Goal: Task Accomplishment & Management: Complete application form

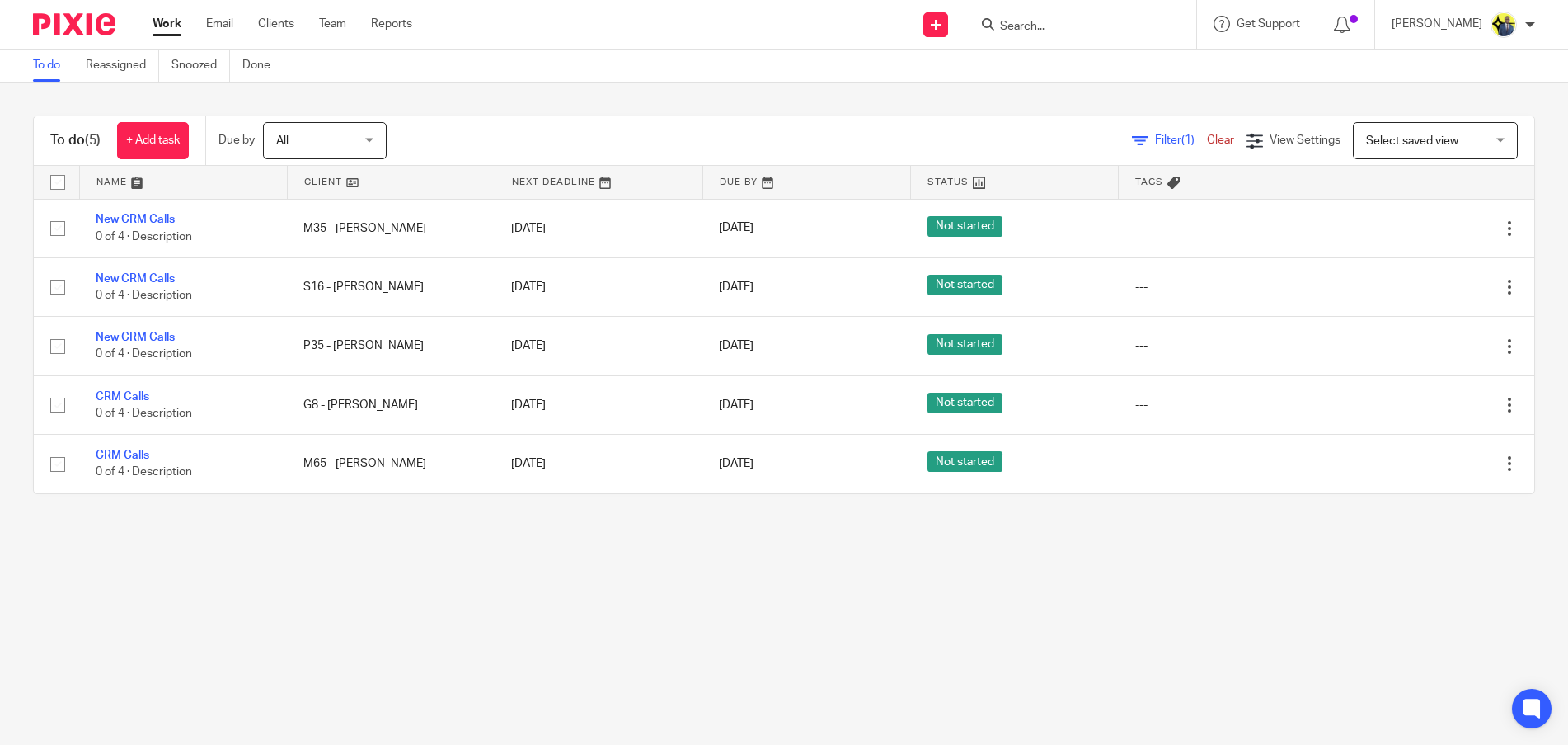
click at [1068, 27] on input "Search" at bounding box center [1072, 27] width 149 height 15
paste input "PETER ADEBAYO"
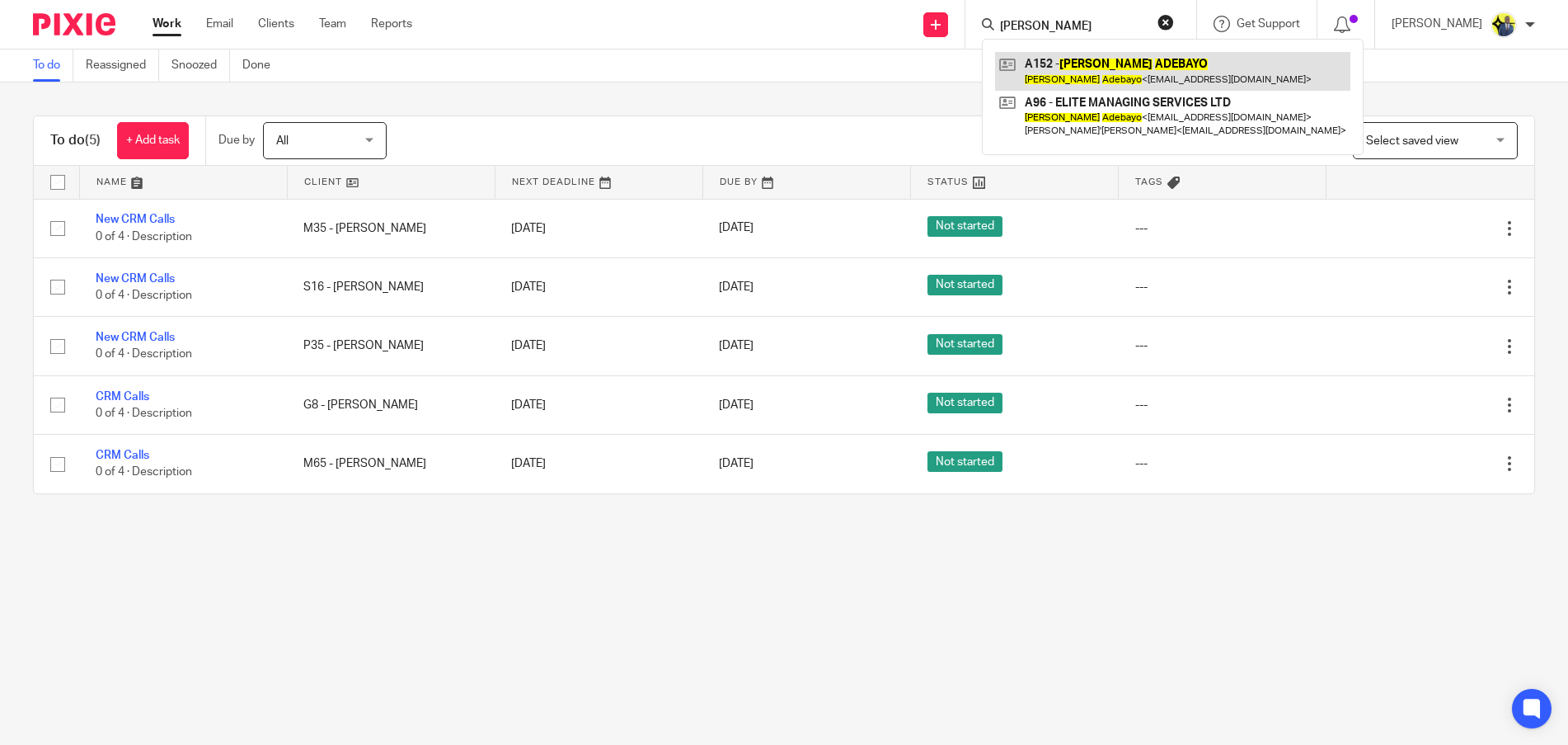
type input "PETER ADEBAYO"
click at [1131, 78] on link at bounding box center [1173, 71] width 356 height 38
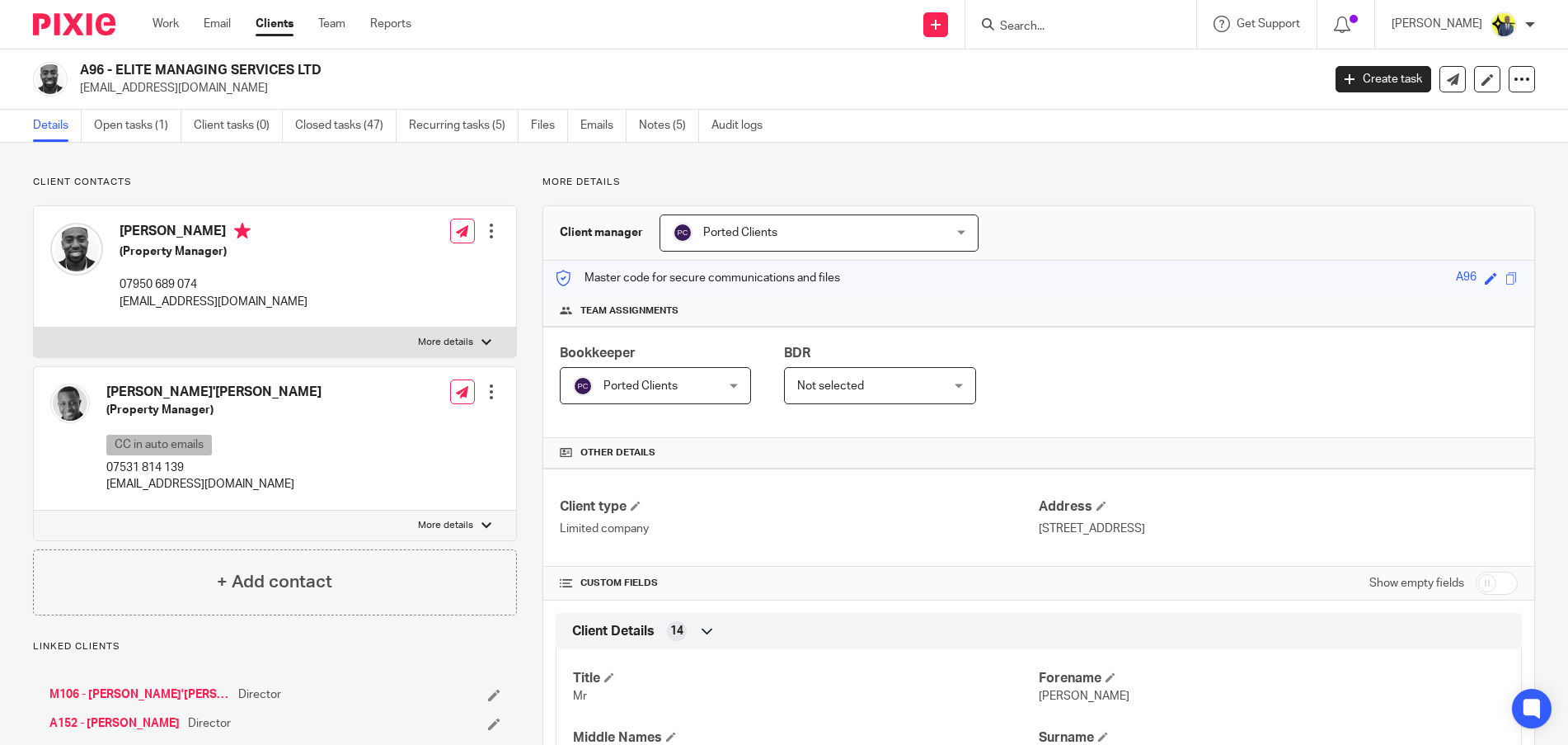
click at [216, 58] on div "A96 - ELITE MANAGING SERVICES LTD [EMAIL_ADDRESS][DOMAIN_NAME] Create task Upda…" at bounding box center [784, 79] width 1568 height 60
click at [219, 66] on h2 "A96 - ELITE MANAGING SERVICES LTD" at bounding box center [572, 71] width 984 height 18
copy div "A96 - ELITE MANAGING SERVICES LTD"
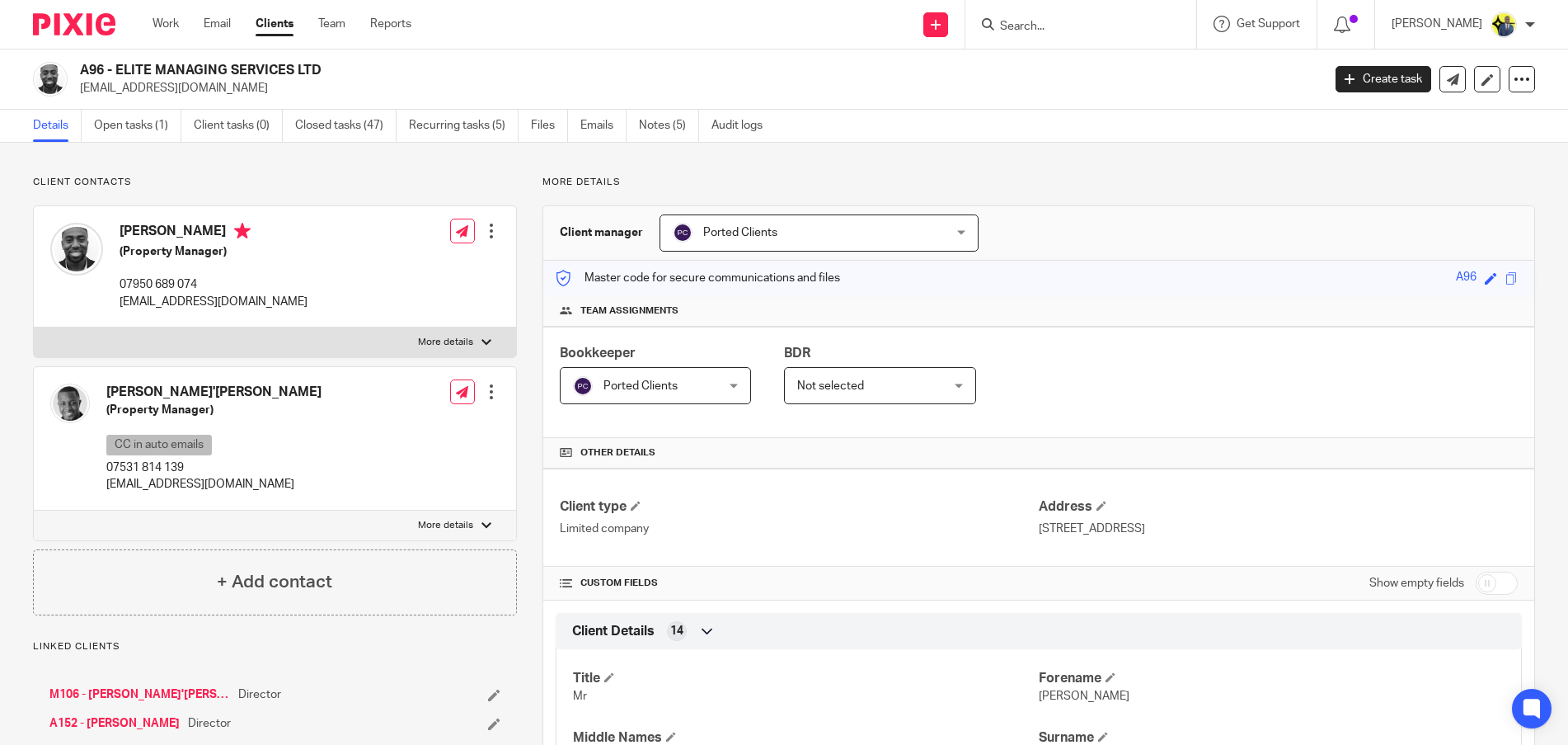
drag, startPoint x: 199, startPoint y: 222, endPoint x: 201, endPoint y: 230, distance: 8.2
click at [197, 224] on div "Peter Adebayo (Property Manager) 07950 689 074 info@emservices.uk" at bounding box center [178, 267] width 257 height 104
drag, startPoint x: 211, startPoint y: 232, endPoint x: 128, endPoint y: 232, distance: 83.0
click at [119, 232] on div "Peter Adebayo (Property Manager) 07950 689 074 info@emservices.uk" at bounding box center [178, 267] width 257 height 104
copy h4 "[PERSON_NAME]"
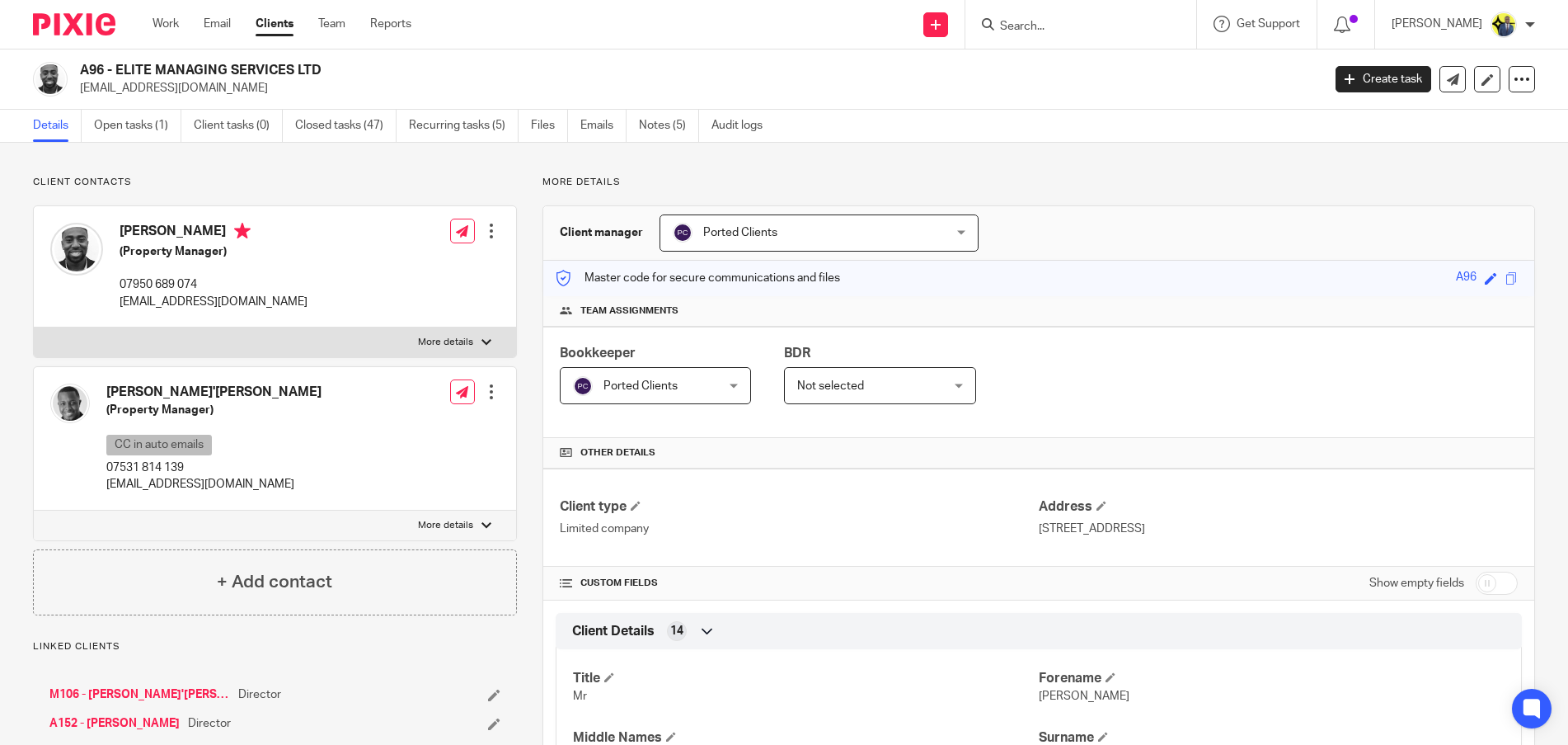
click at [182, 278] on p "07950 689 074" at bounding box center [214, 284] width 188 height 17
drag, startPoint x: 202, startPoint y: 282, endPoint x: 113, endPoint y: 287, distance: 89.1
click at [113, 287] on div "Peter Adebayo (Property Manager) 07950 689 074 info@emservices.uk" at bounding box center [178, 267] width 257 height 104
copy p "07950 689 074"
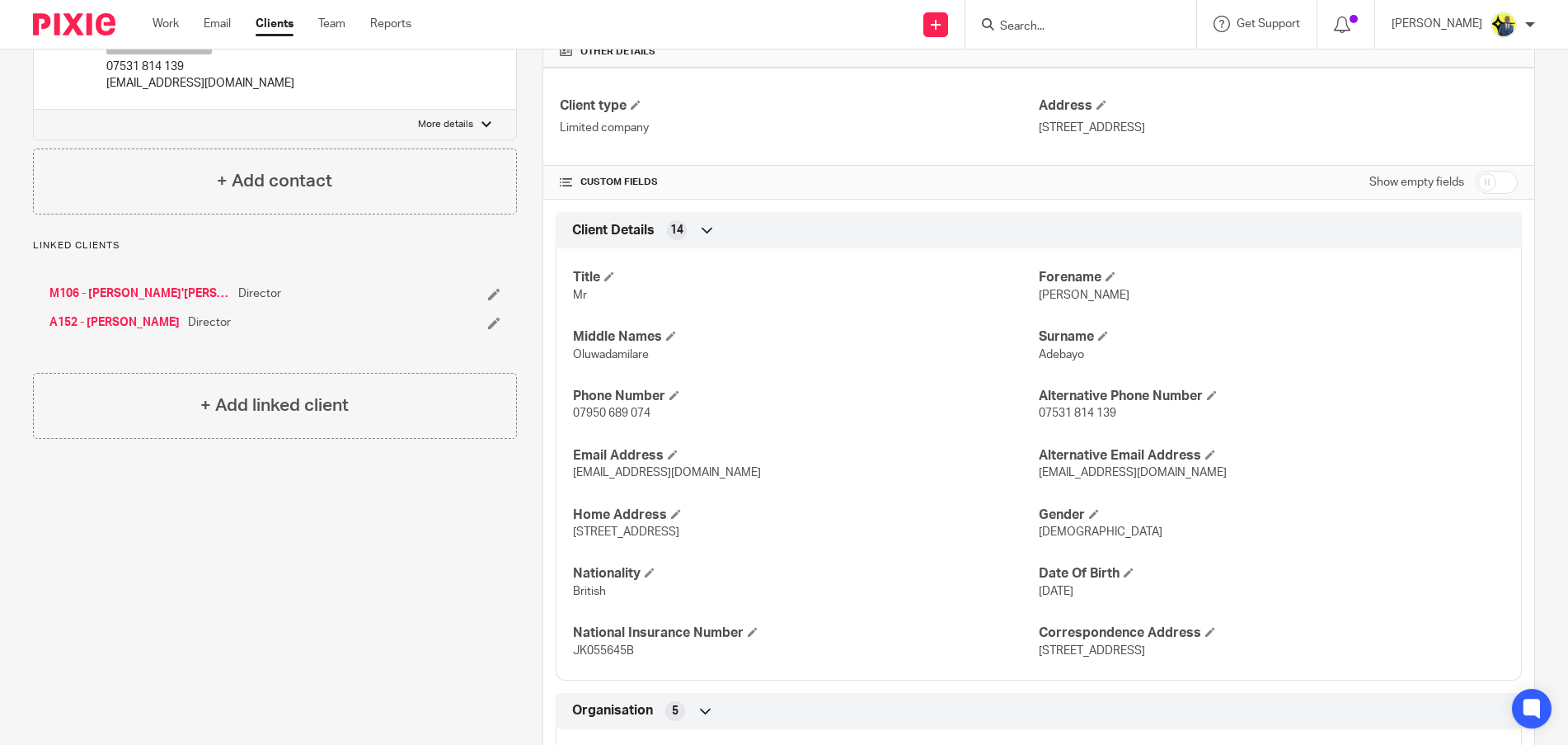
scroll to position [578, 0]
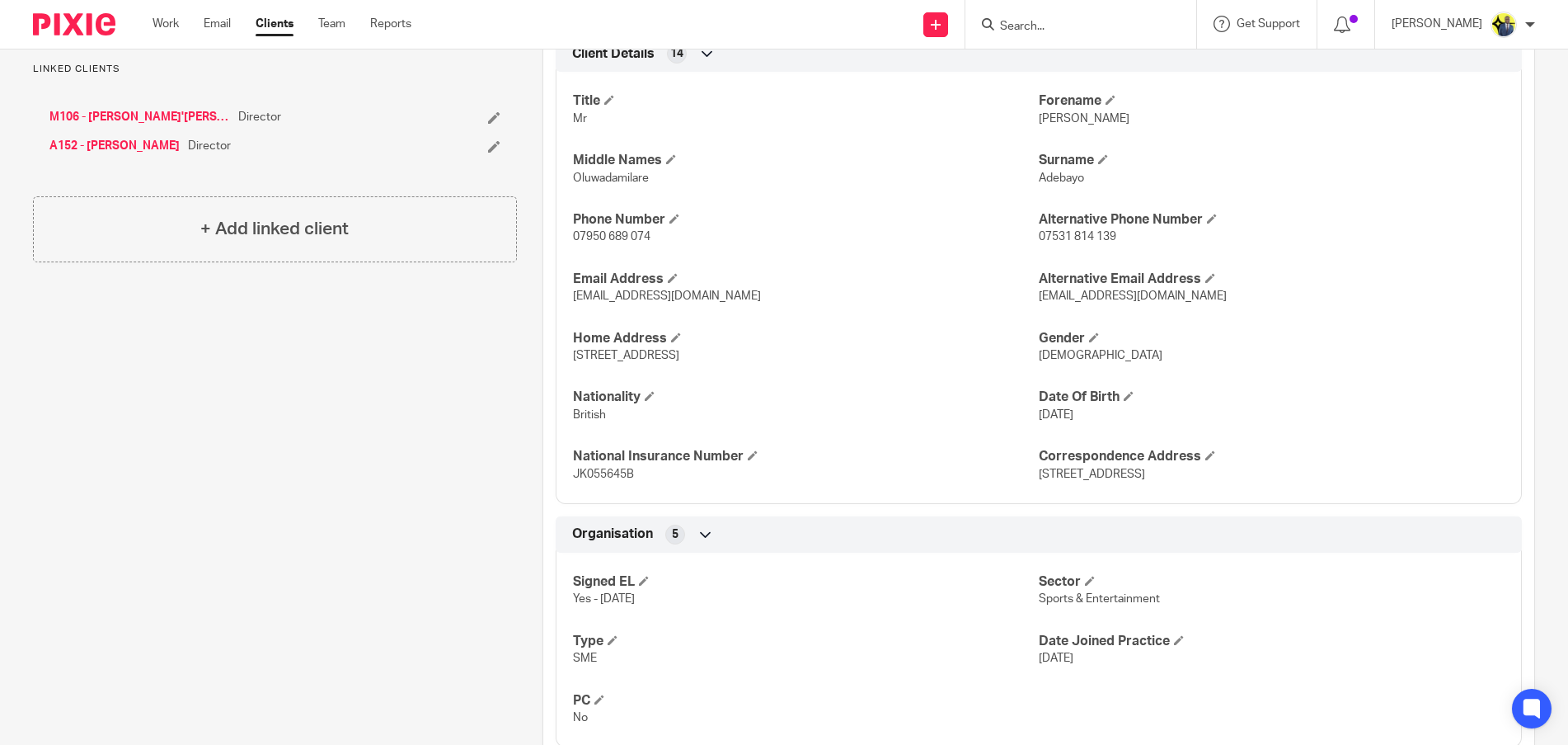
click at [117, 147] on link "A152 - PETER ADEBAYO" at bounding box center [114, 146] width 130 height 17
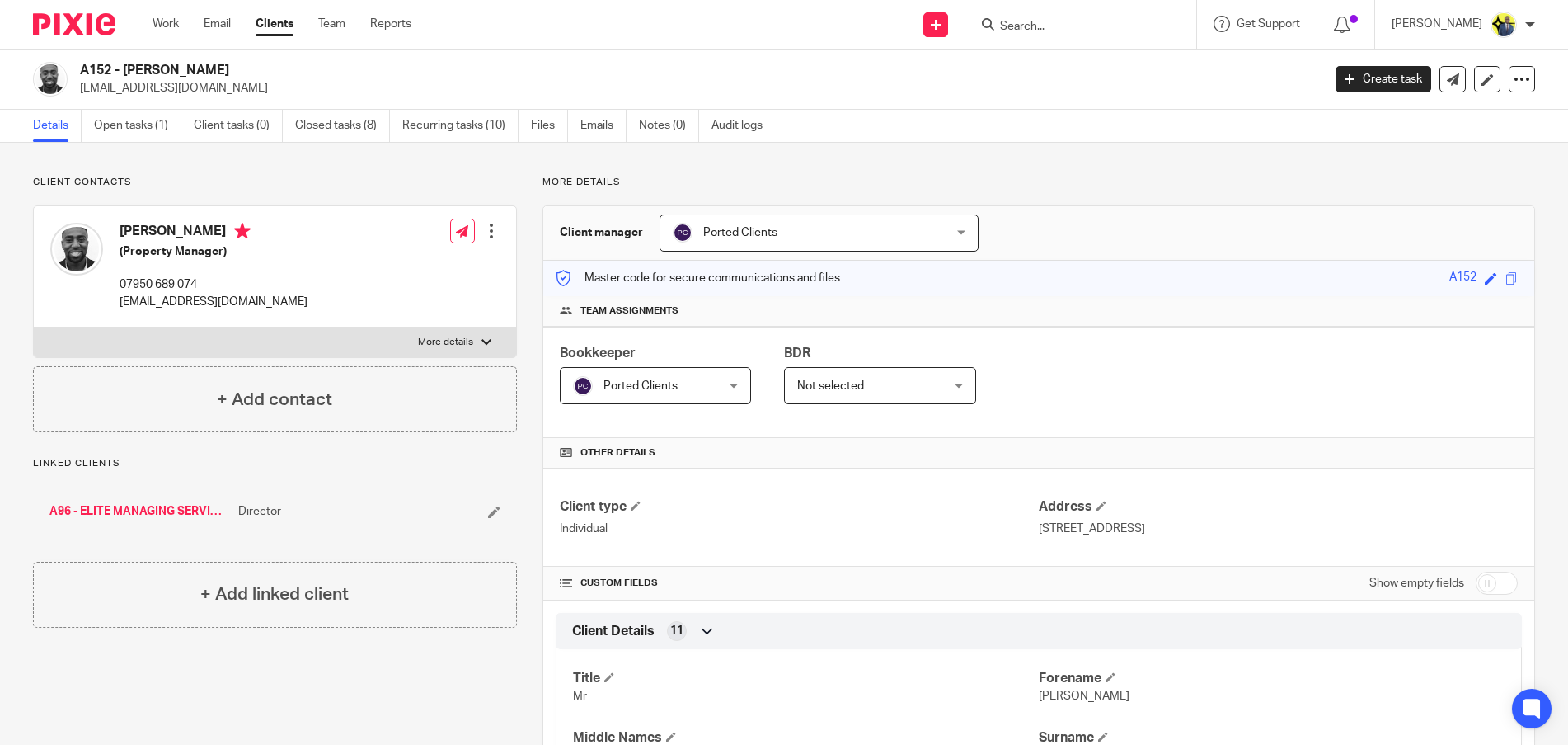
drag, startPoint x: 201, startPoint y: 88, endPoint x: 75, endPoint y: 85, distance: 126.0
click at [75, 85] on div "A152 - PETER ADEBAYO info@emservices.uk" at bounding box center [672, 79] width 1277 height 34
copy p "[EMAIL_ADDRESS][DOMAIN_NAME]"
click at [940, 25] on icon at bounding box center [936, 24] width 10 height 10
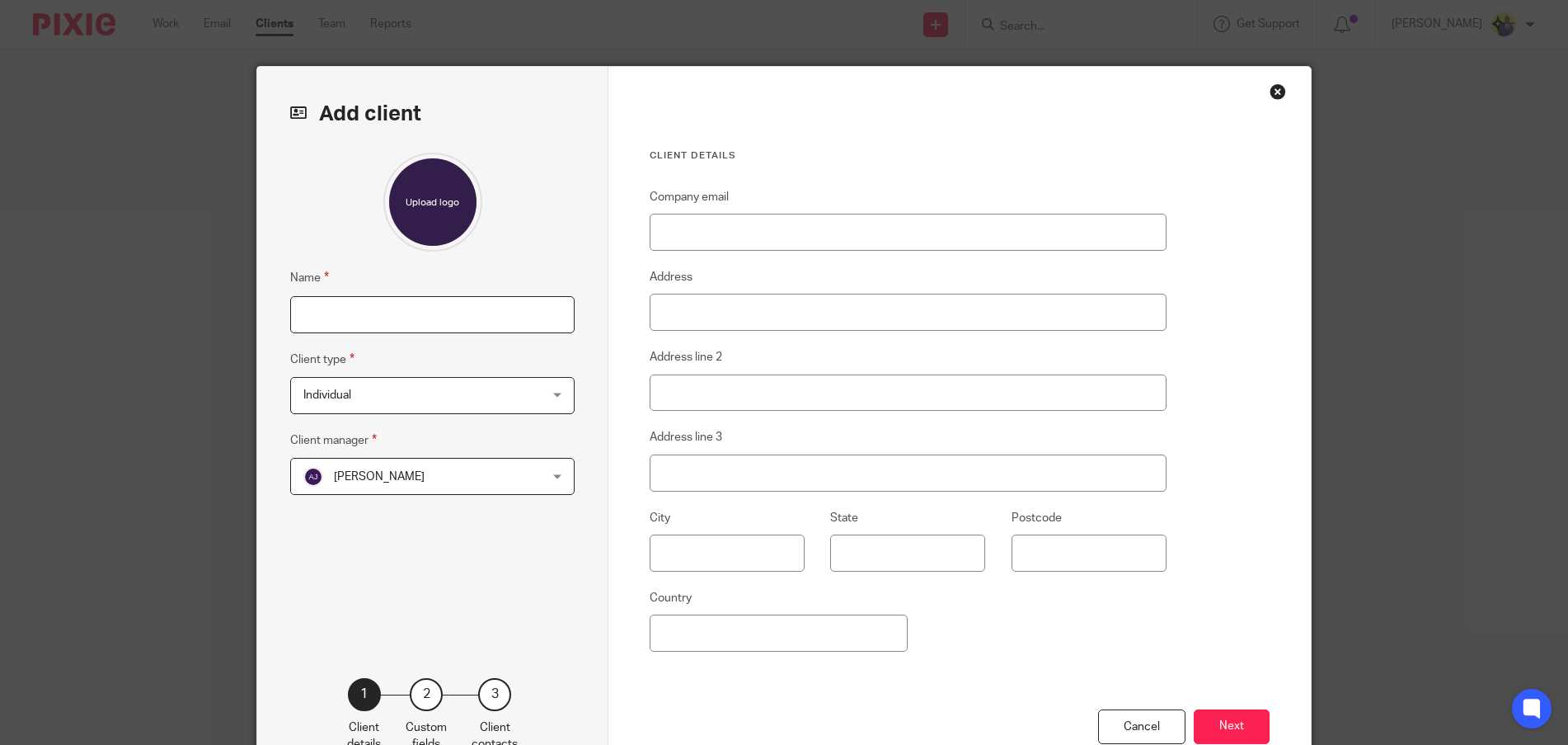
click at [298, 306] on input "Name" at bounding box center [433, 315] width 284 height 37
paste input "BAY FARM PROPERTIES LTD"
type input "BAY FARM PROPERTIES LTD"
click at [341, 398] on span "Individual" at bounding box center [328, 395] width 48 height 11
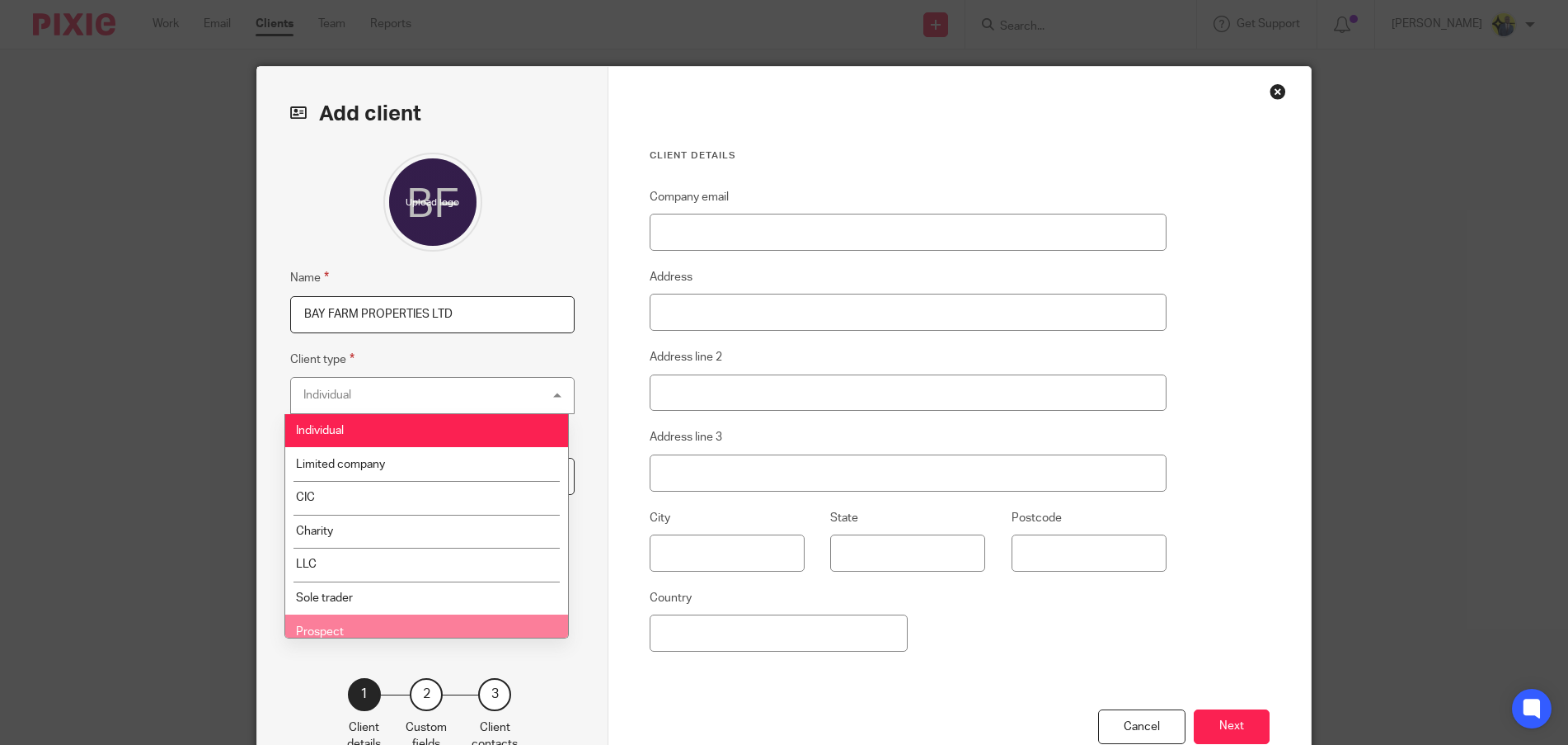
click at [322, 621] on li "Prospect" at bounding box center [426, 632] width 283 height 33
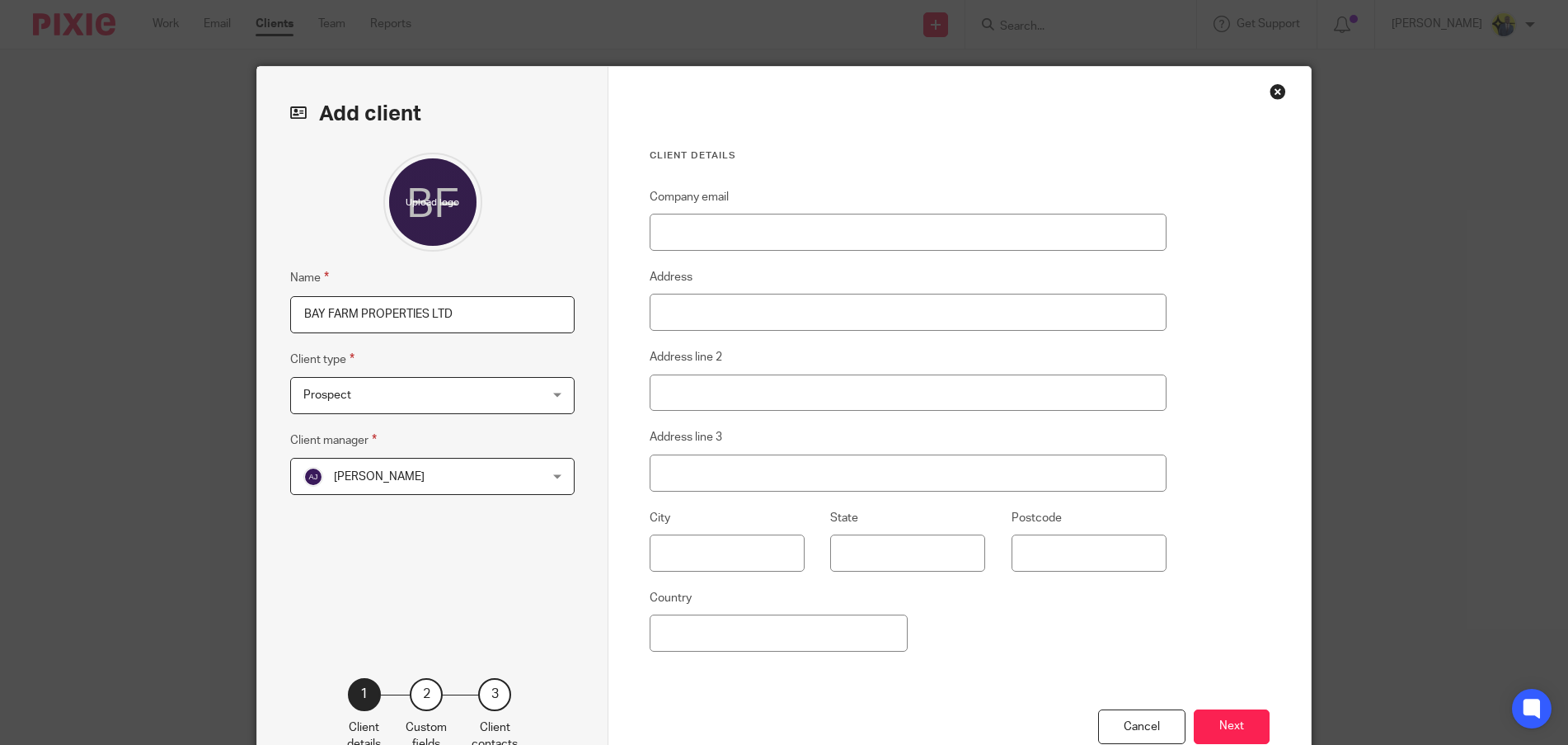
click at [381, 477] on span "[PERSON_NAME]" at bounding box center [380, 477] width 91 height 11
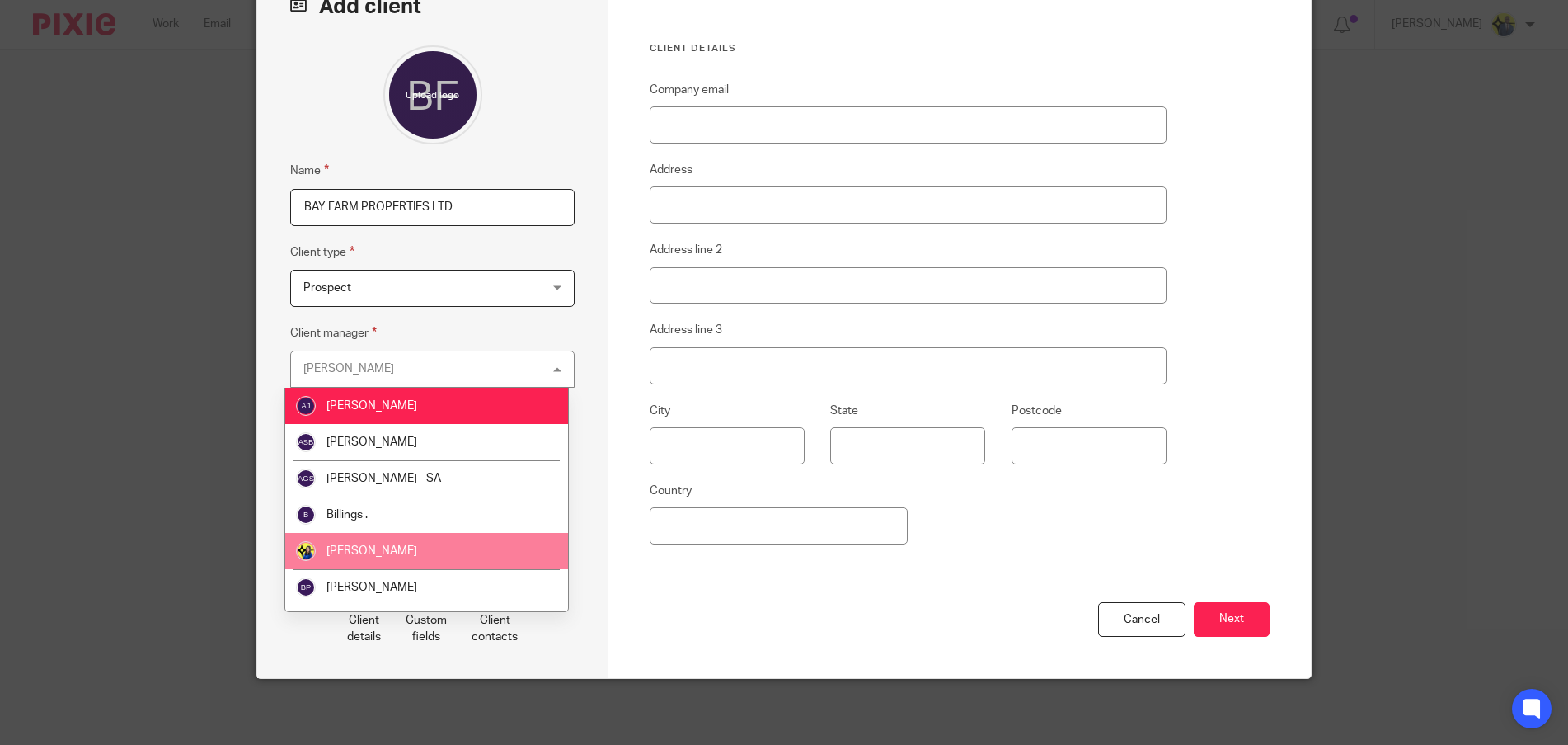
scroll to position [192, 0]
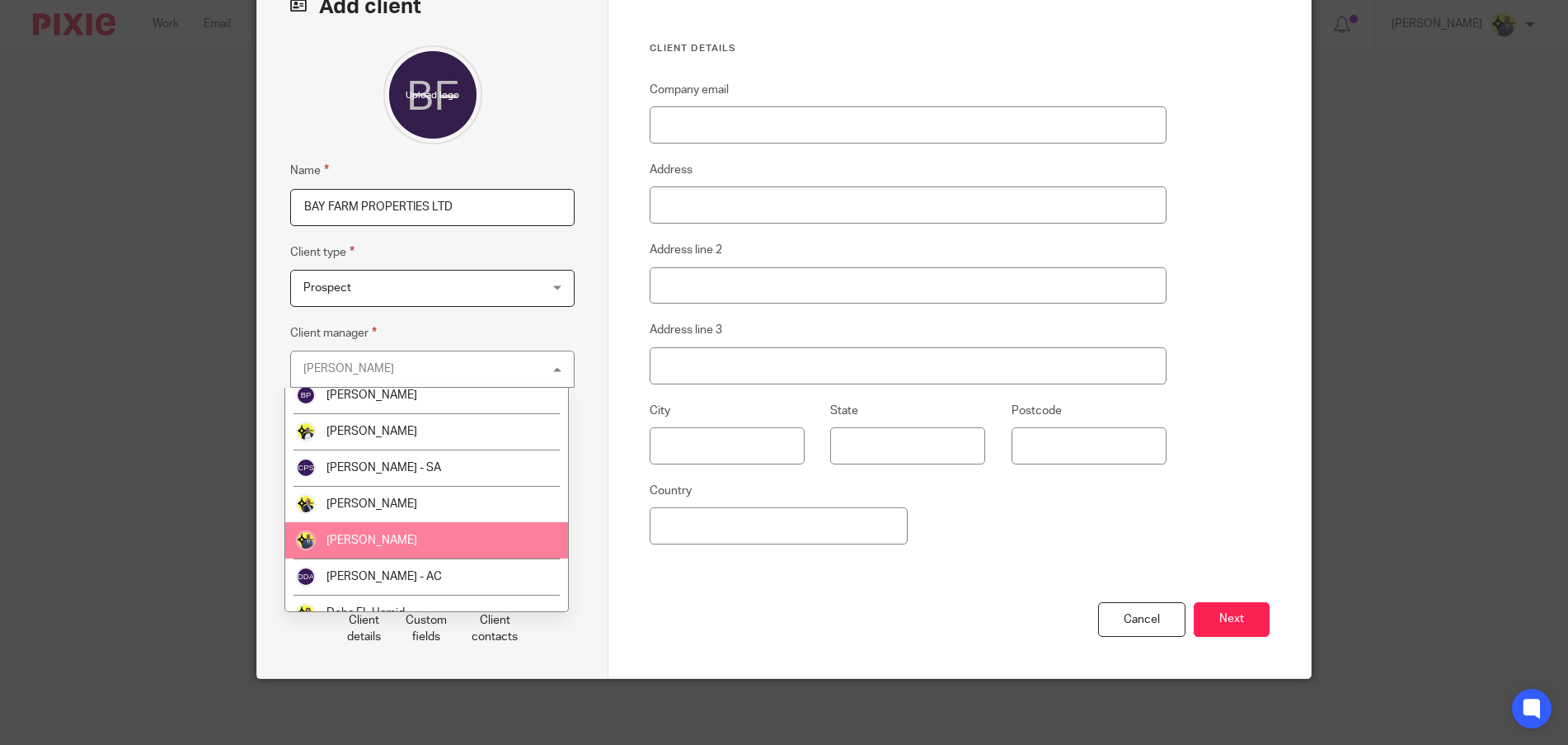
click at [380, 529] on li "[PERSON_NAME]" at bounding box center [426, 540] width 283 height 36
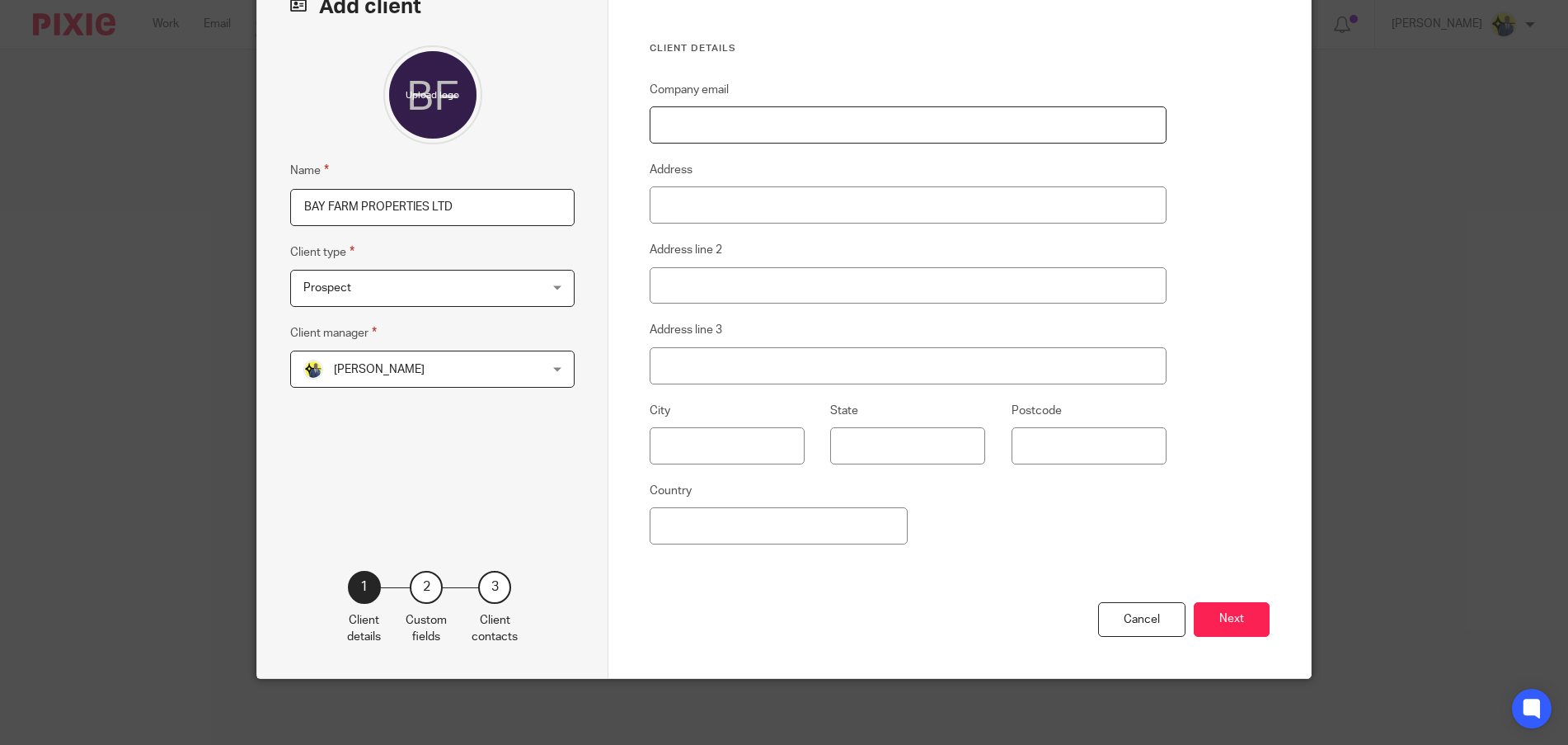
click at [706, 111] on input "Company email" at bounding box center [908, 125] width 517 height 37
click at [815, 127] on input "Company email" at bounding box center [908, 125] width 517 height 37
paste input "bayfarmproperties@gmail.com"
type input "bayfarmproperties@gmail.com"
click at [1219, 628] on button "Next" at bounding box center [1232, 620] width 76 height 35
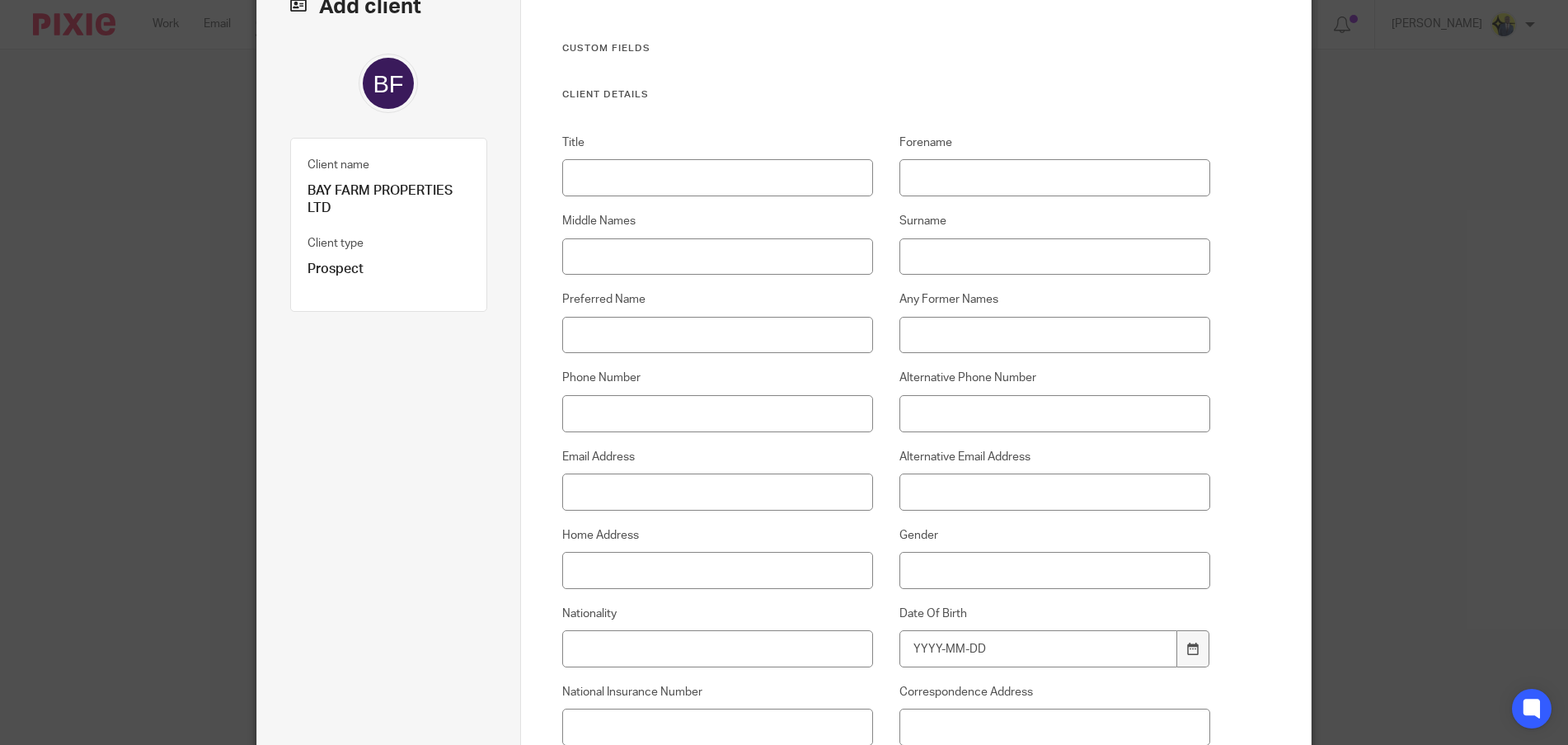
drag, startPoint x: 621, startPoint y: 461, endPoint x: 615, endPoint y: 469, distance: 10.0
click at [619, 464] on label "Email Address" at bounding box center [719, 457] width 312 height 17
click at [614, 475] on input "Email Address" at bounding box center [719, 492] width 312 height 37
paste input "shamar_higgins@hotmail.com"
type input "shamar_higgins@hotmail.com"
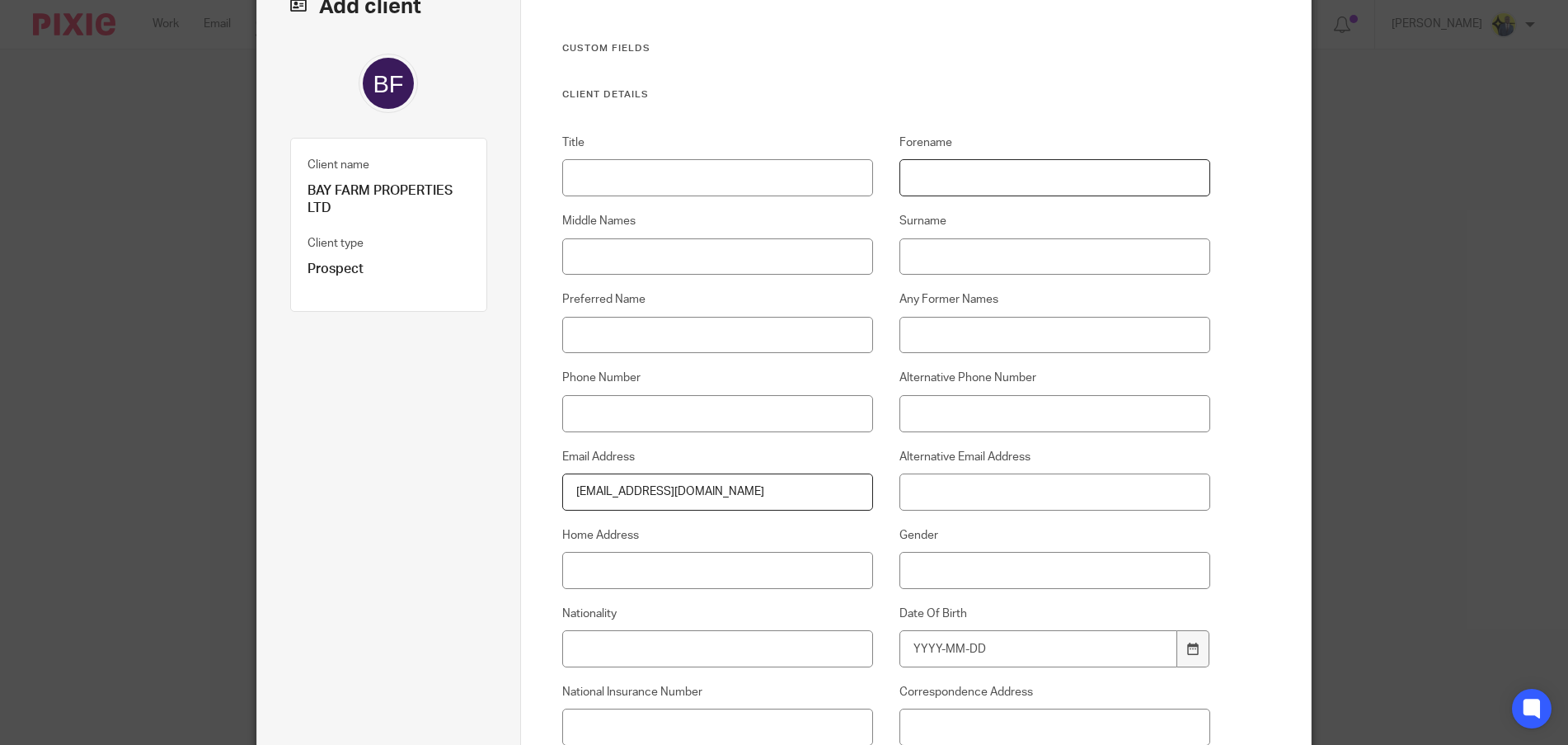
click at [970, 177] on input "Forename" at bounding box center [1056, 177] width 312 height 37
click at [966, 188] on input "Forename" at bounding box center [1056, 177] width 312 height 37
type input "m"
type input "MEGAN"
click at [946, 262] on input "Surname" at bounding box center [1056, 257] width 312 height 37
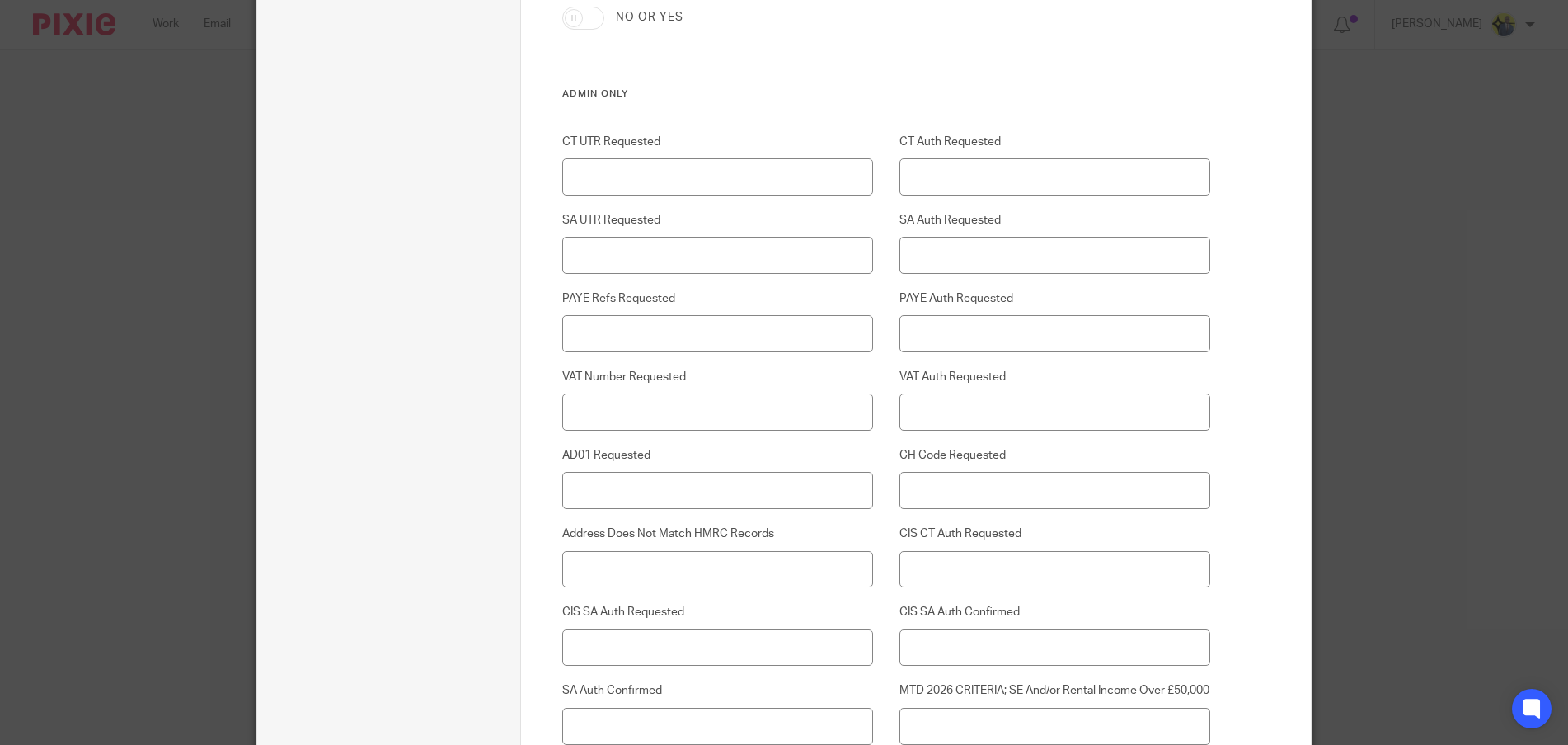
scroll to position [4055, 0]
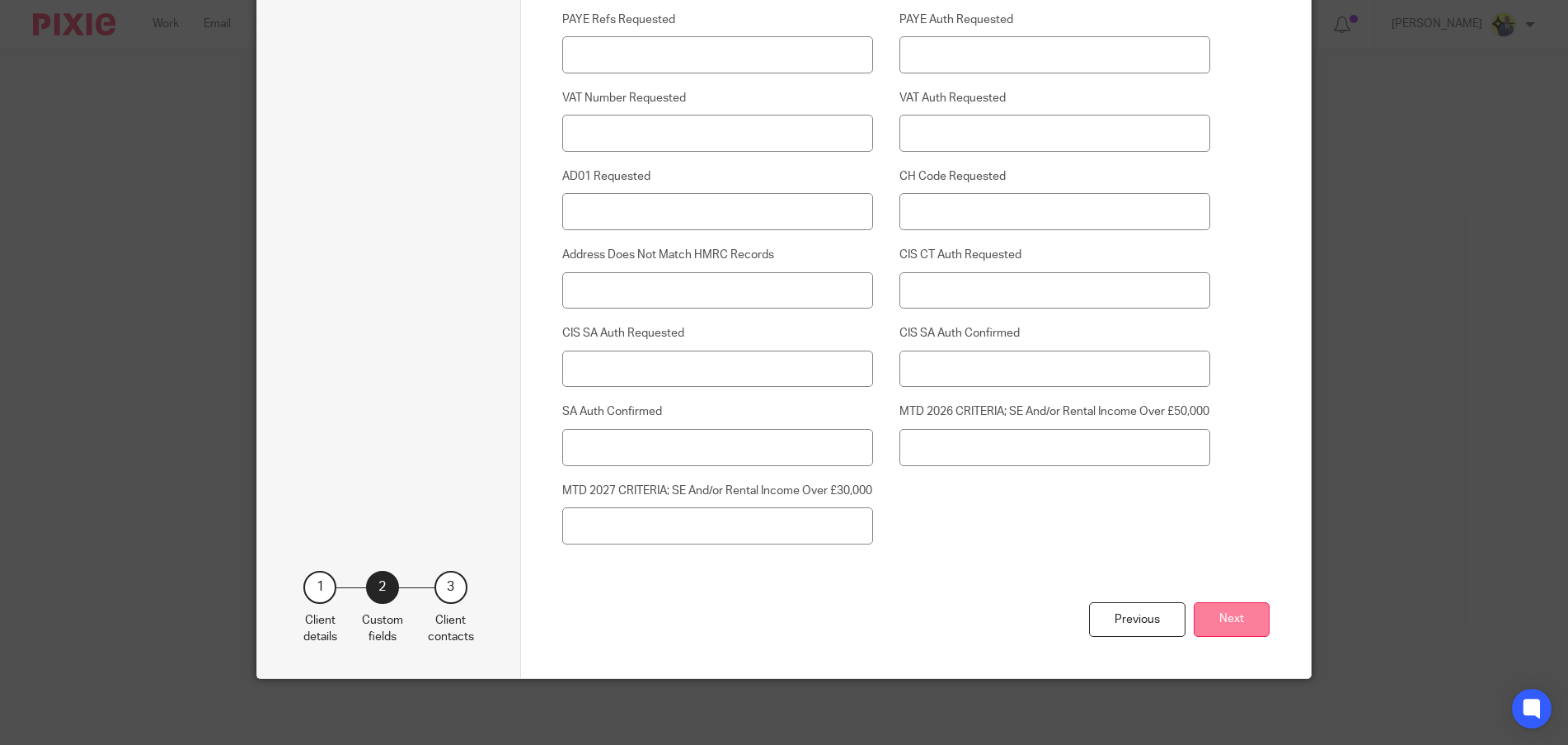
type input "STENHOUSE"
click at [1217, 622] on button "Next" at bounding box center [1232, 620] width 76 height 35
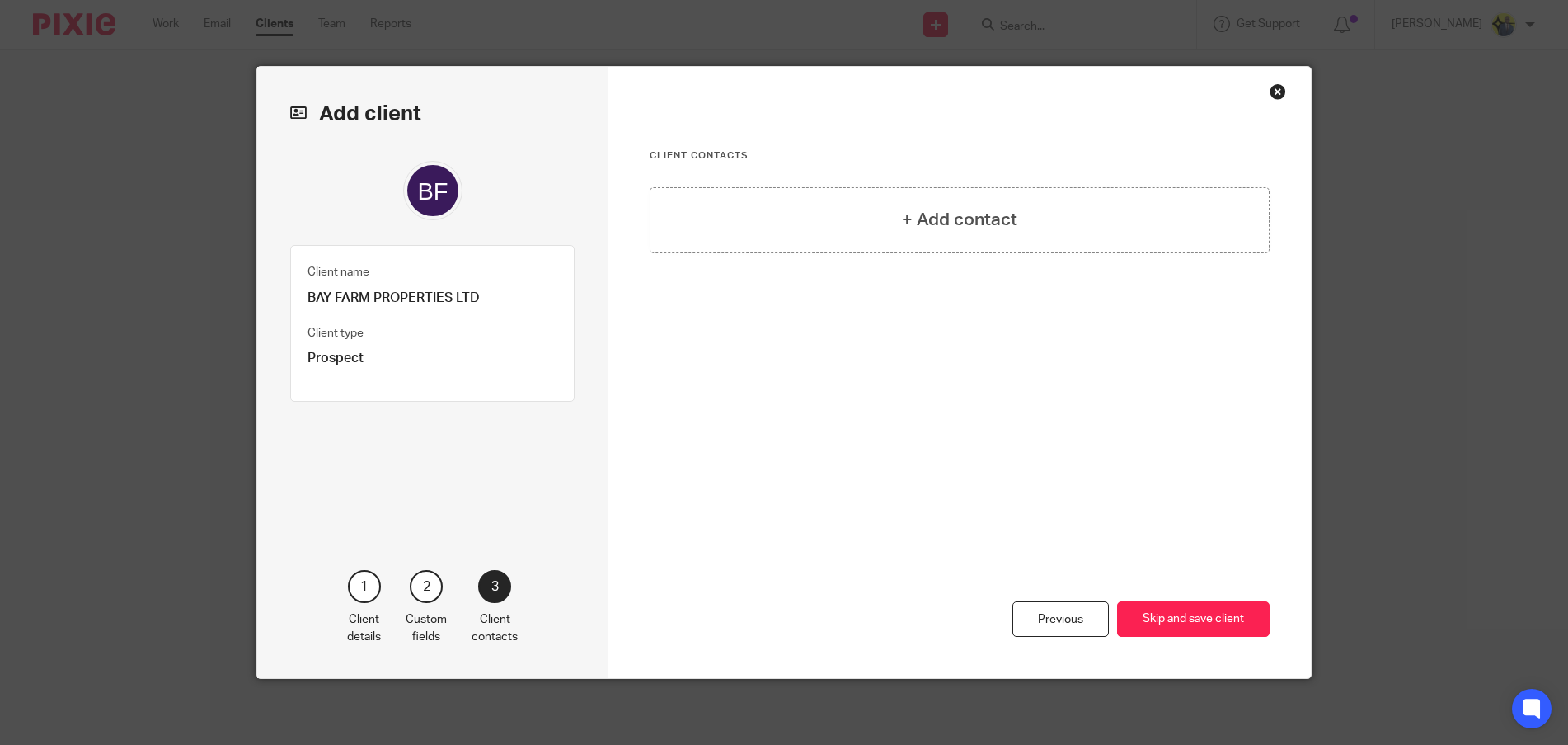
click at [1217, 622] on button "Skip and save client" at bounding box center [1193, 619] width 152 height 35
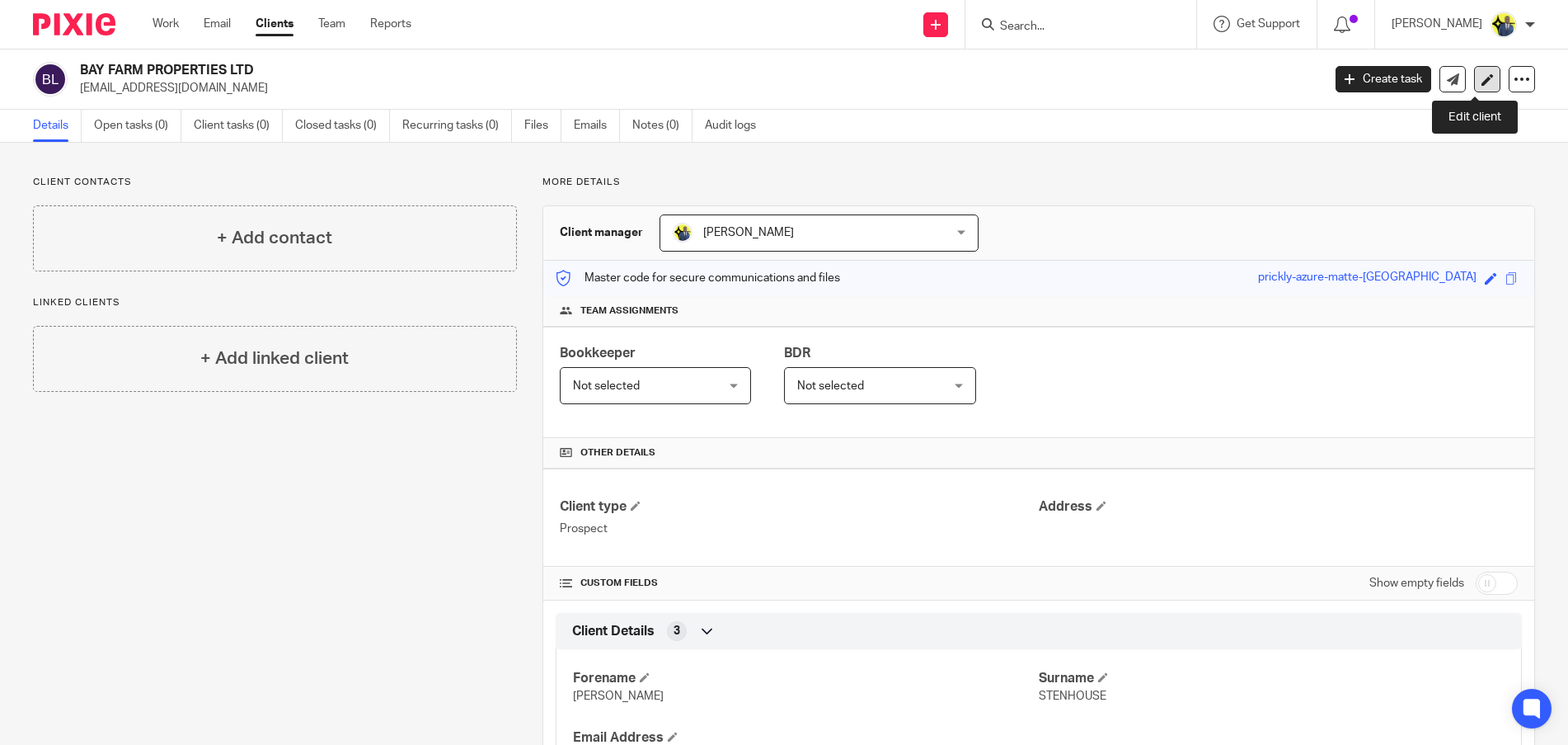
click at [1474, 83] on link at bounding box center [1487, 79] width 26 height 26
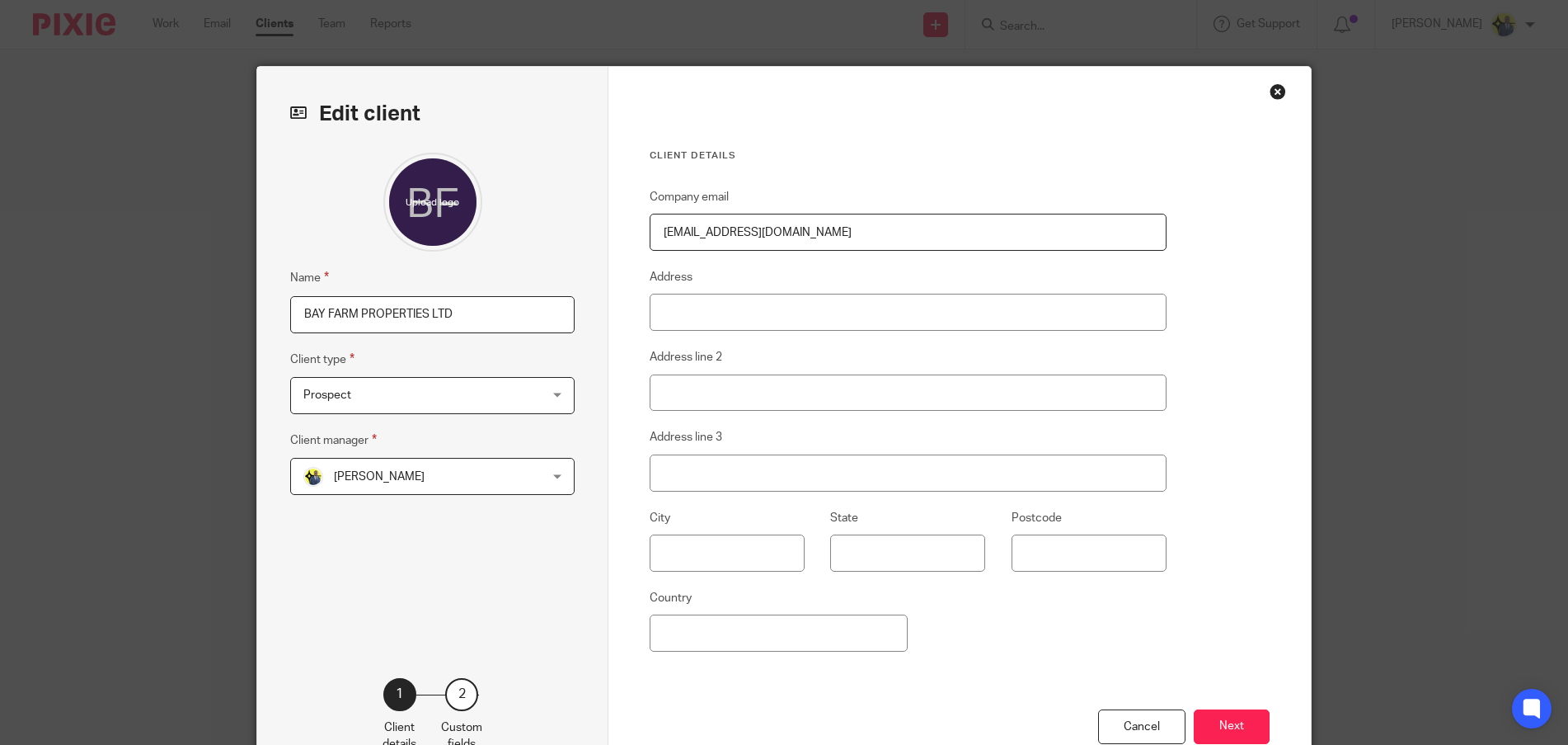
click at [1270, 91] on div "Close this dialog window" at bounding box center [1278, 92] width 17 height 17
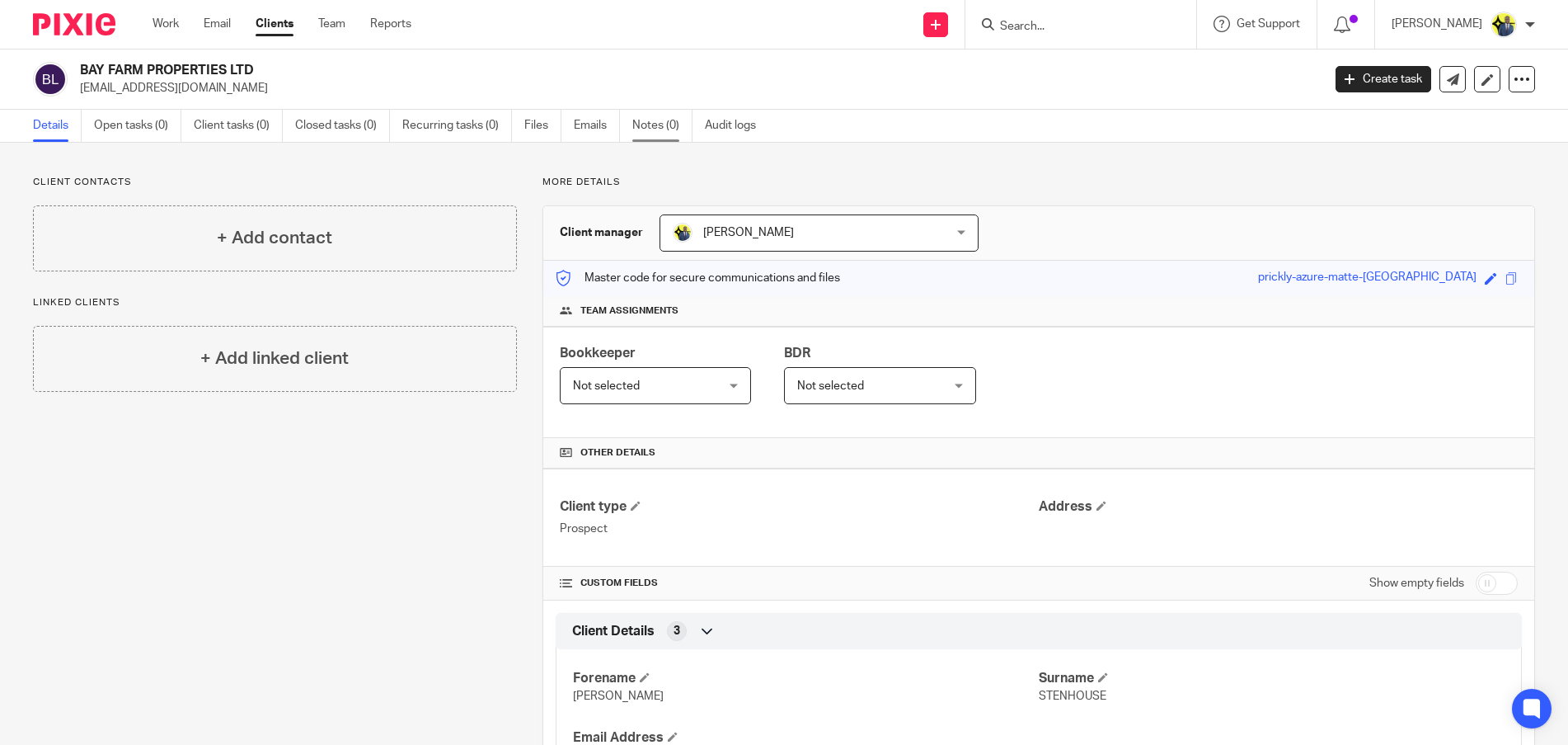
click at [652, 122] on link "Notes (0)" at bounding box center [662, 125] width 60 height 33
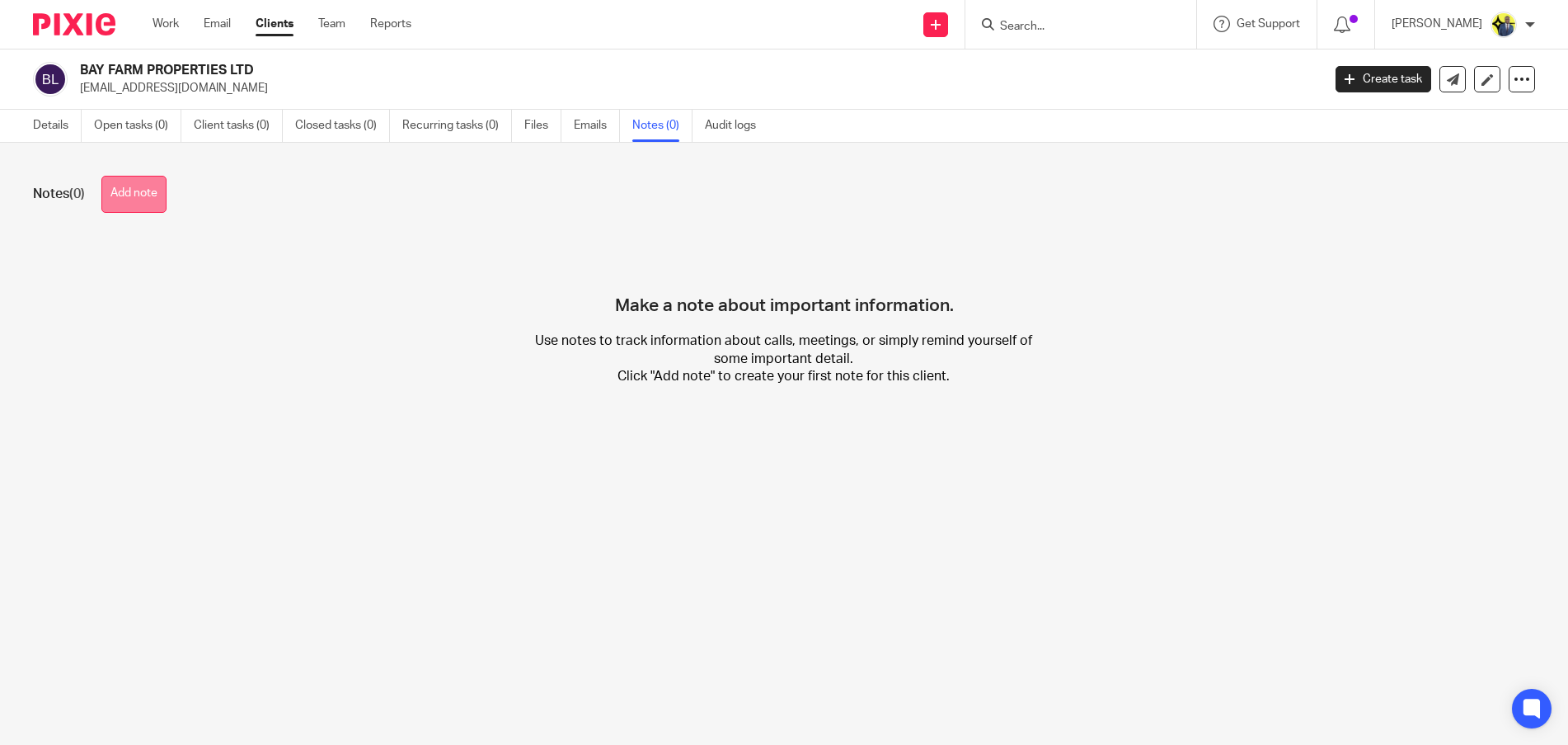
click at [108, 203] on button "Add note" at bounding box center [134, 194] width 65 height 37
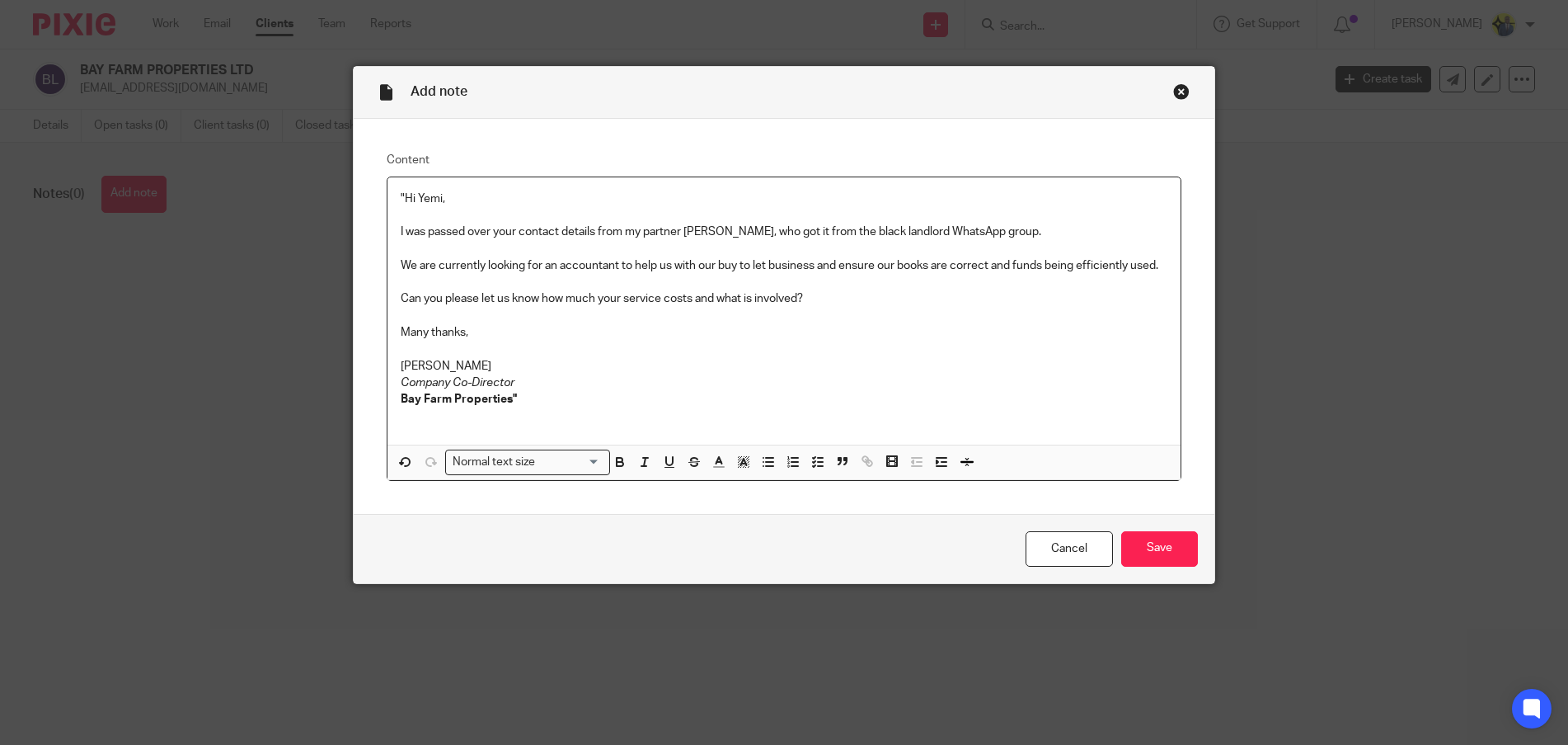
click at [388, 193] on div ""Hi [PERSON_NAME], I was passed over your contact details from my partner [PERS…" at bounding box center [784, 311] width 793 height 268
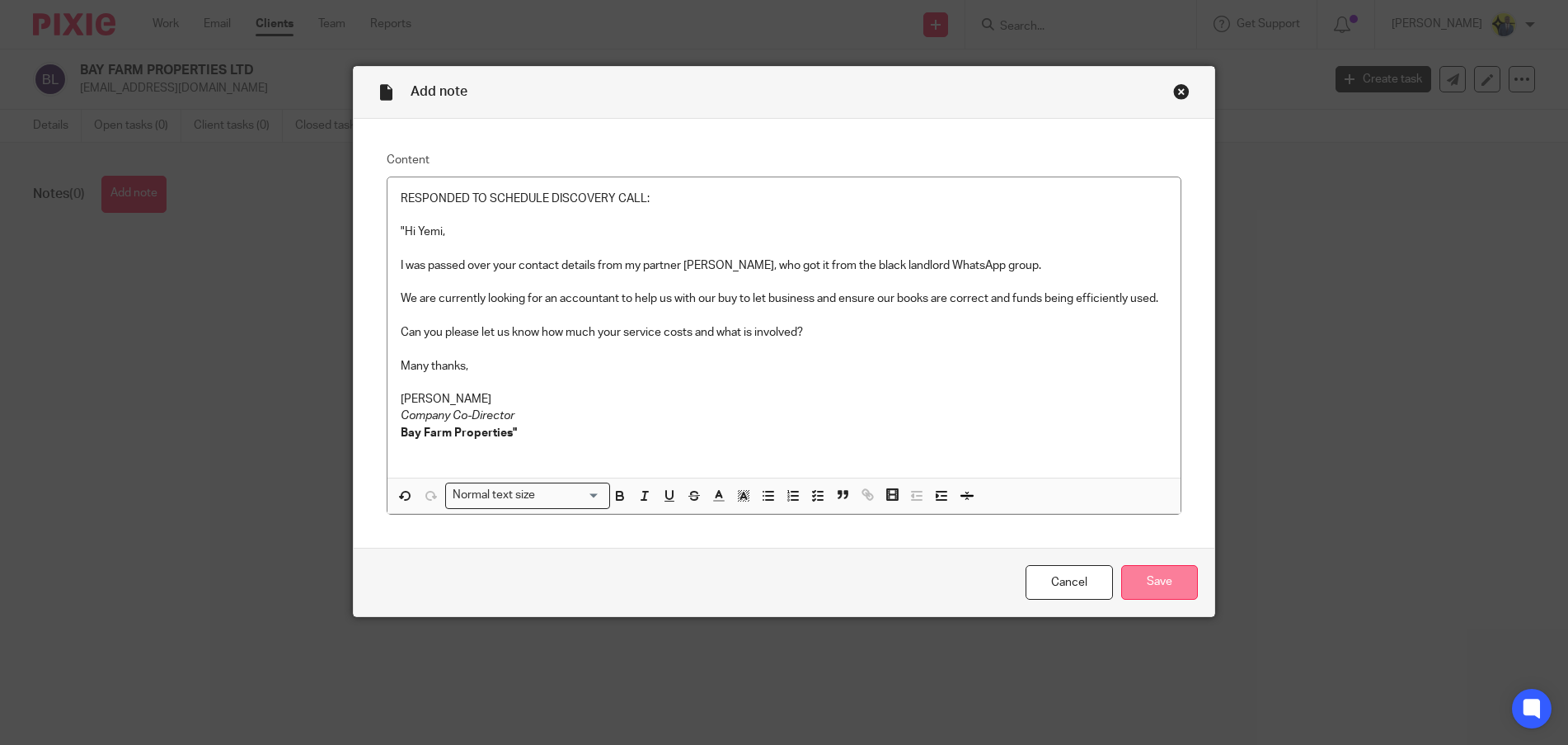
click at [1157, 580] on input "Save" at bounding box center [1160, 582] width 77 height 35
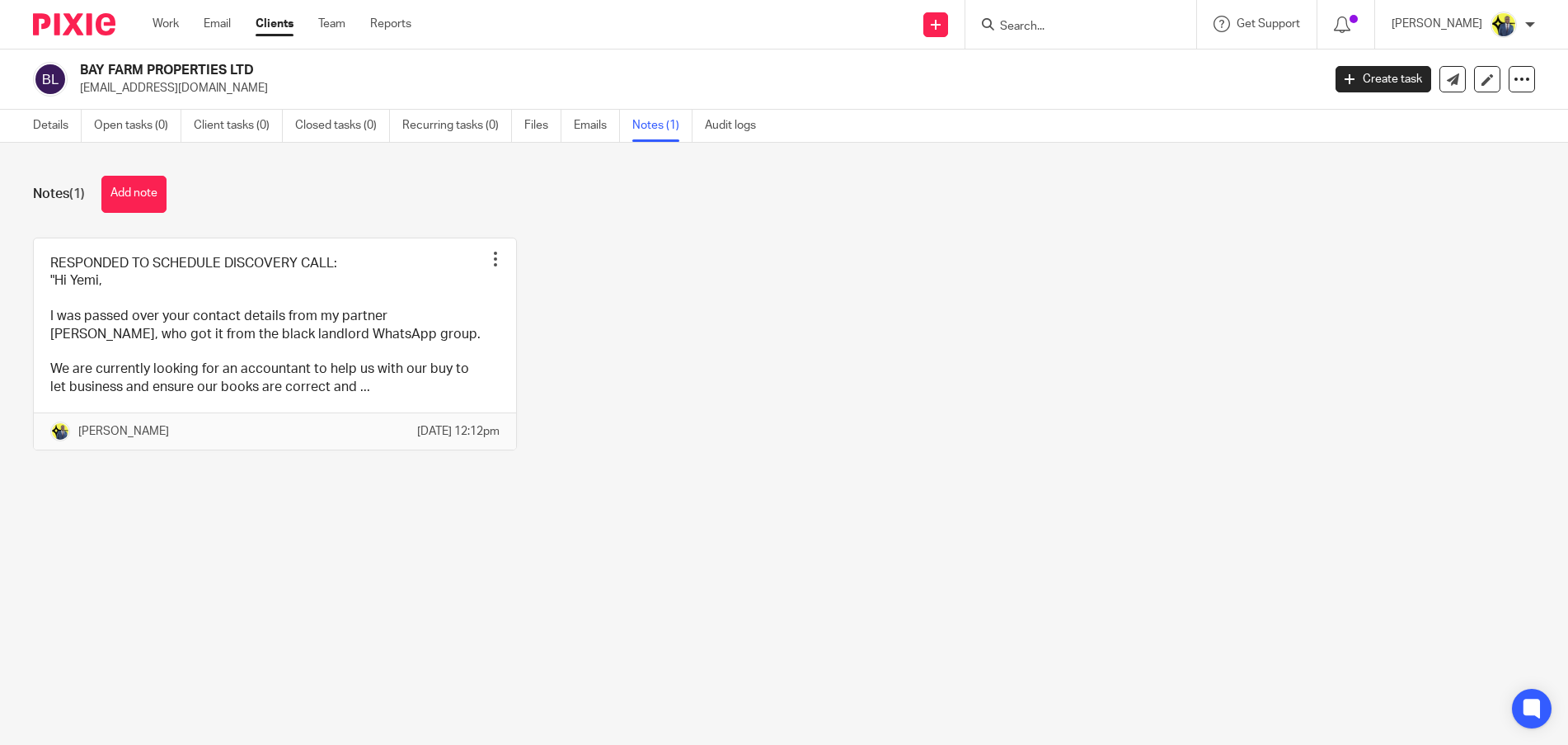
click at [1042, 28] on input "Search" at bounding box center [1072, 27] width 149 height 15
type input "S"
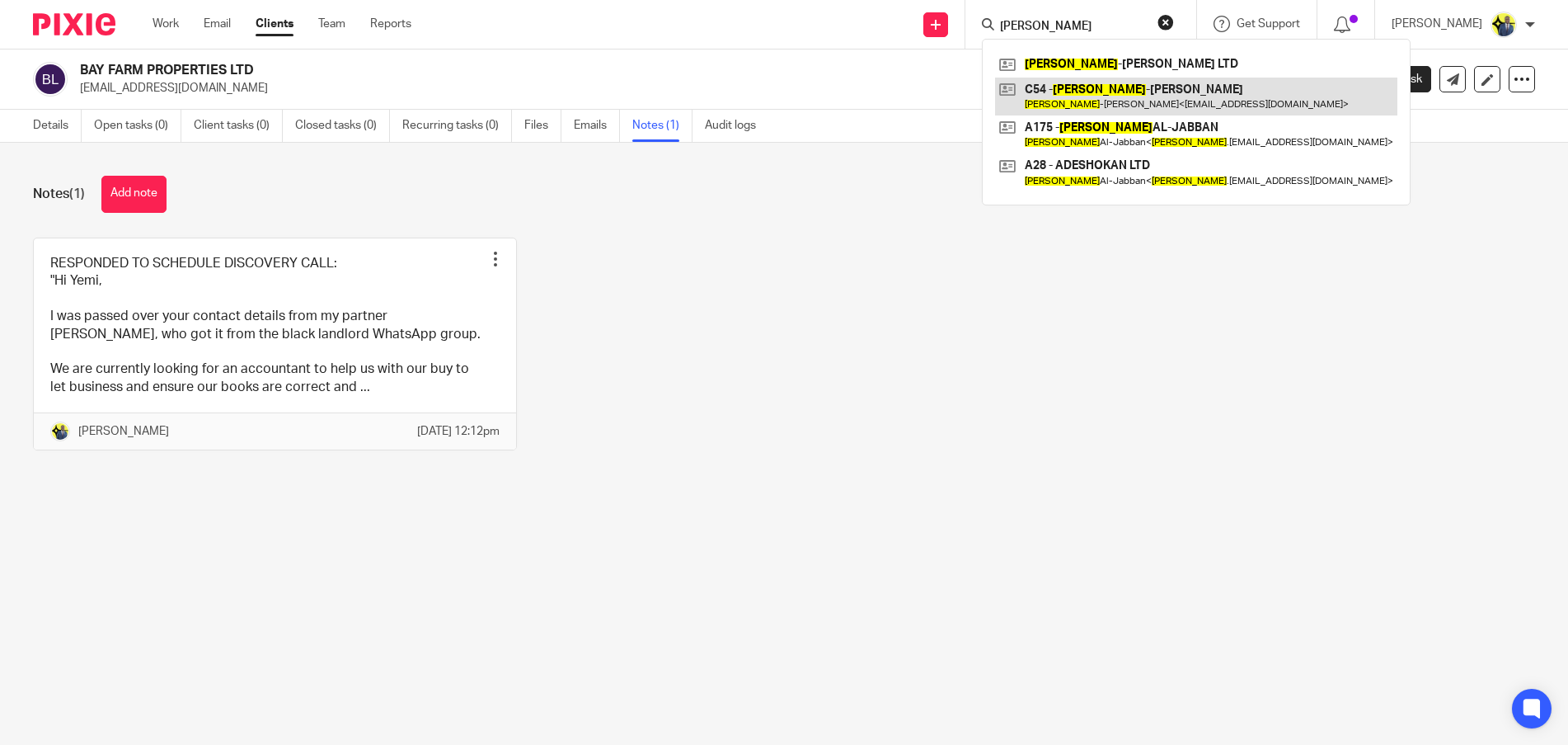
type input "[PERSON_NAME]"
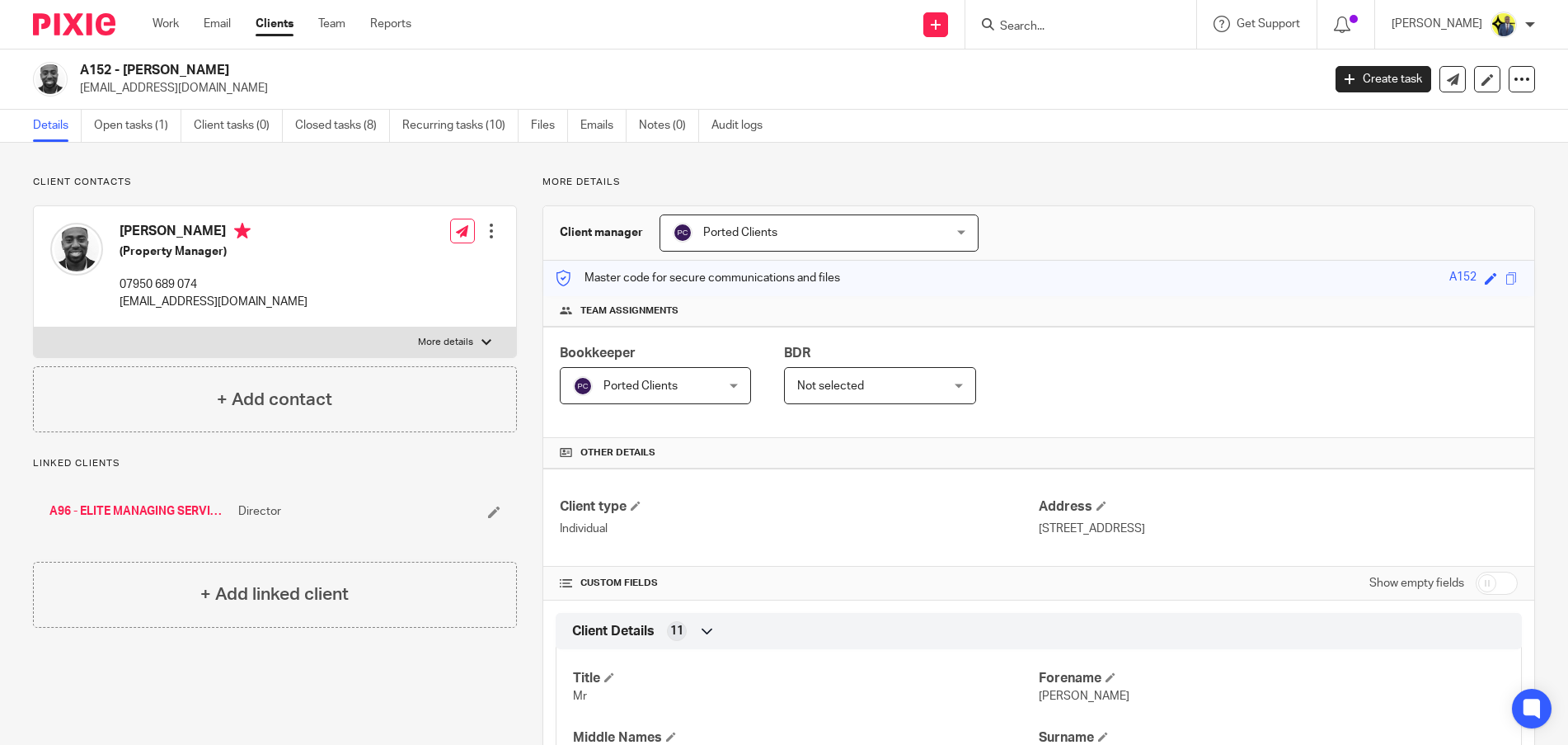
click at [1019, 28] on input "Search" at bounding box center [1072, 27] width 149 height 15
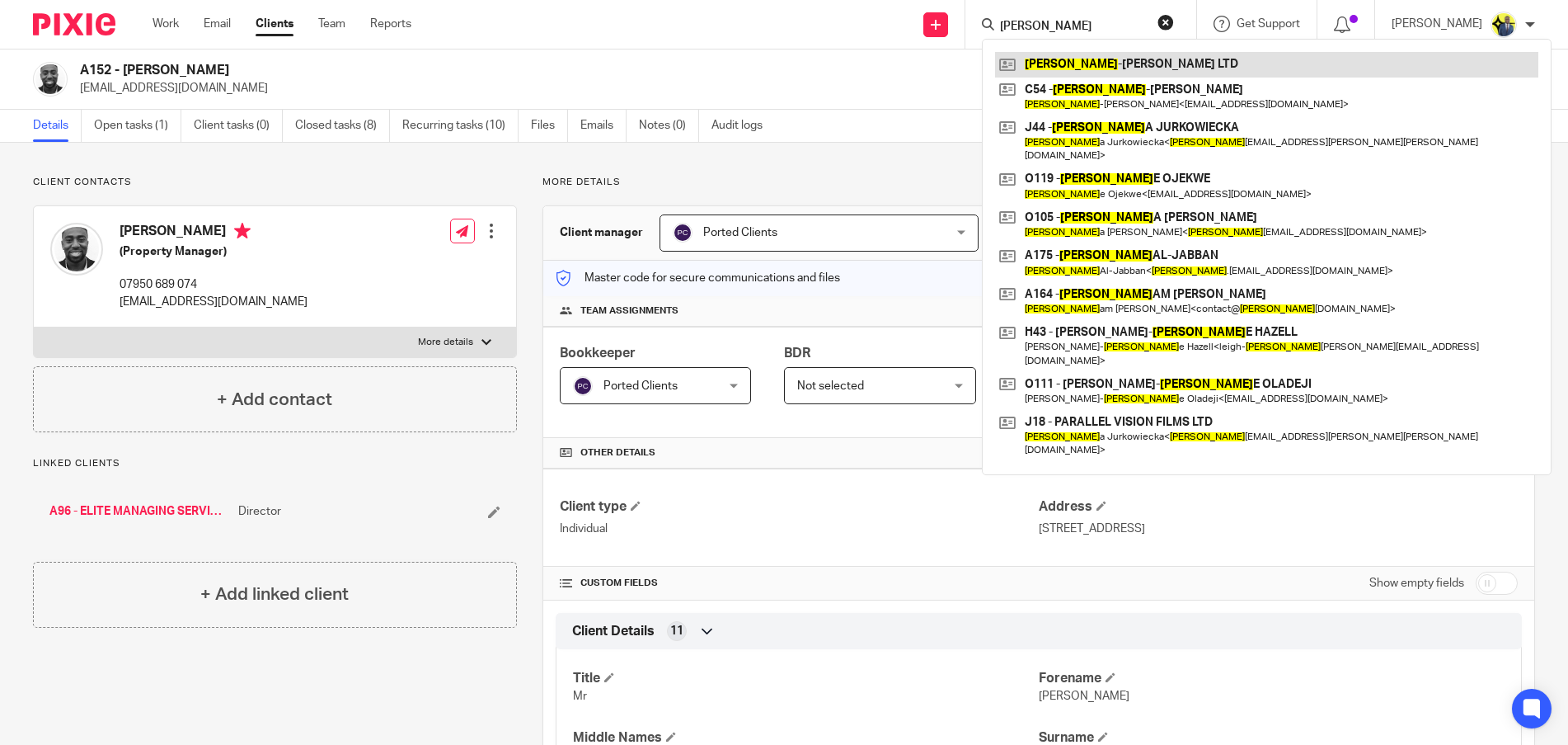
type input "[PERSON_NAME]"
click at [1121, 60] on link at bounding box center [1266, 64] width 543 height 25
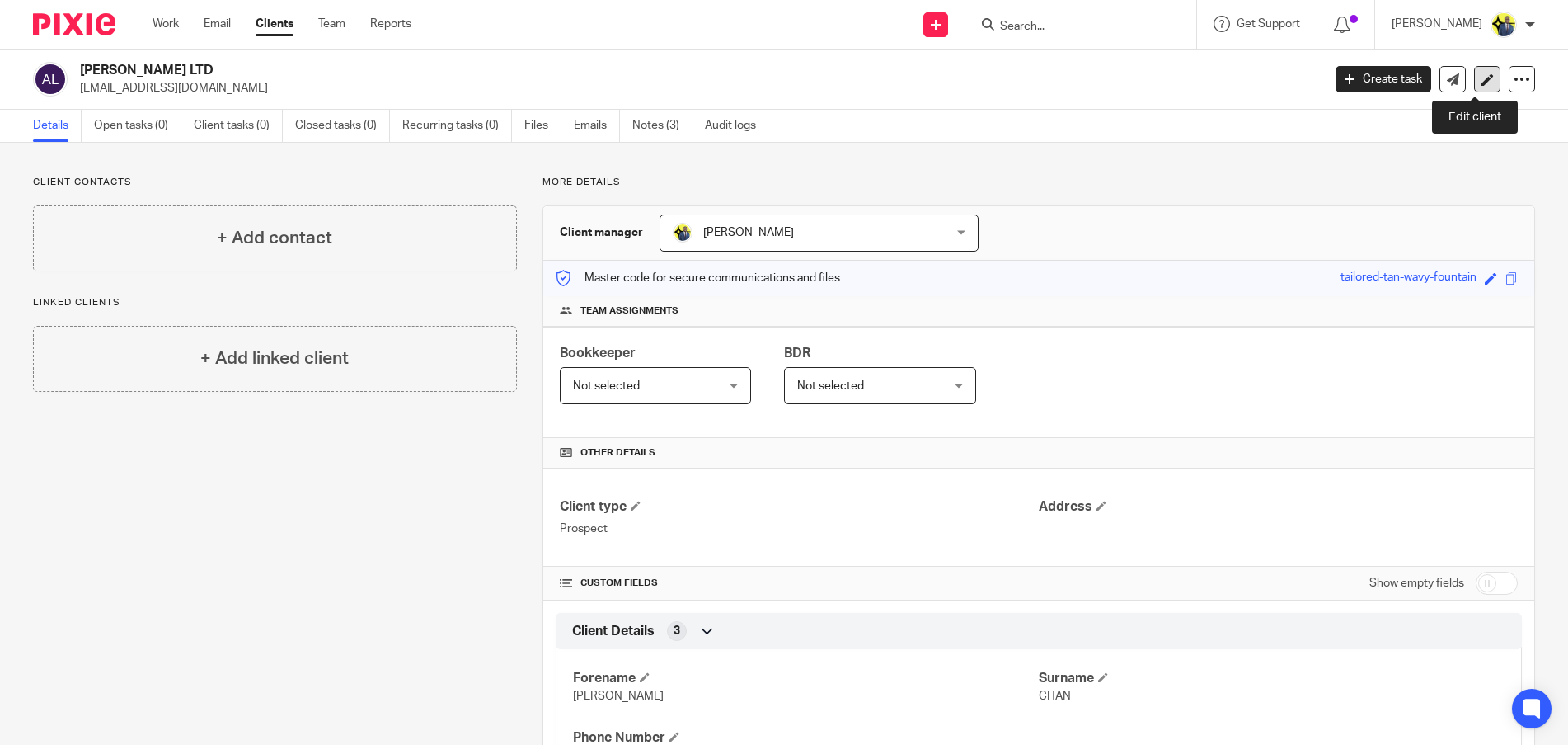
click at [1474, 88] on link at bounding box center [1487, 79] width 26 height 26
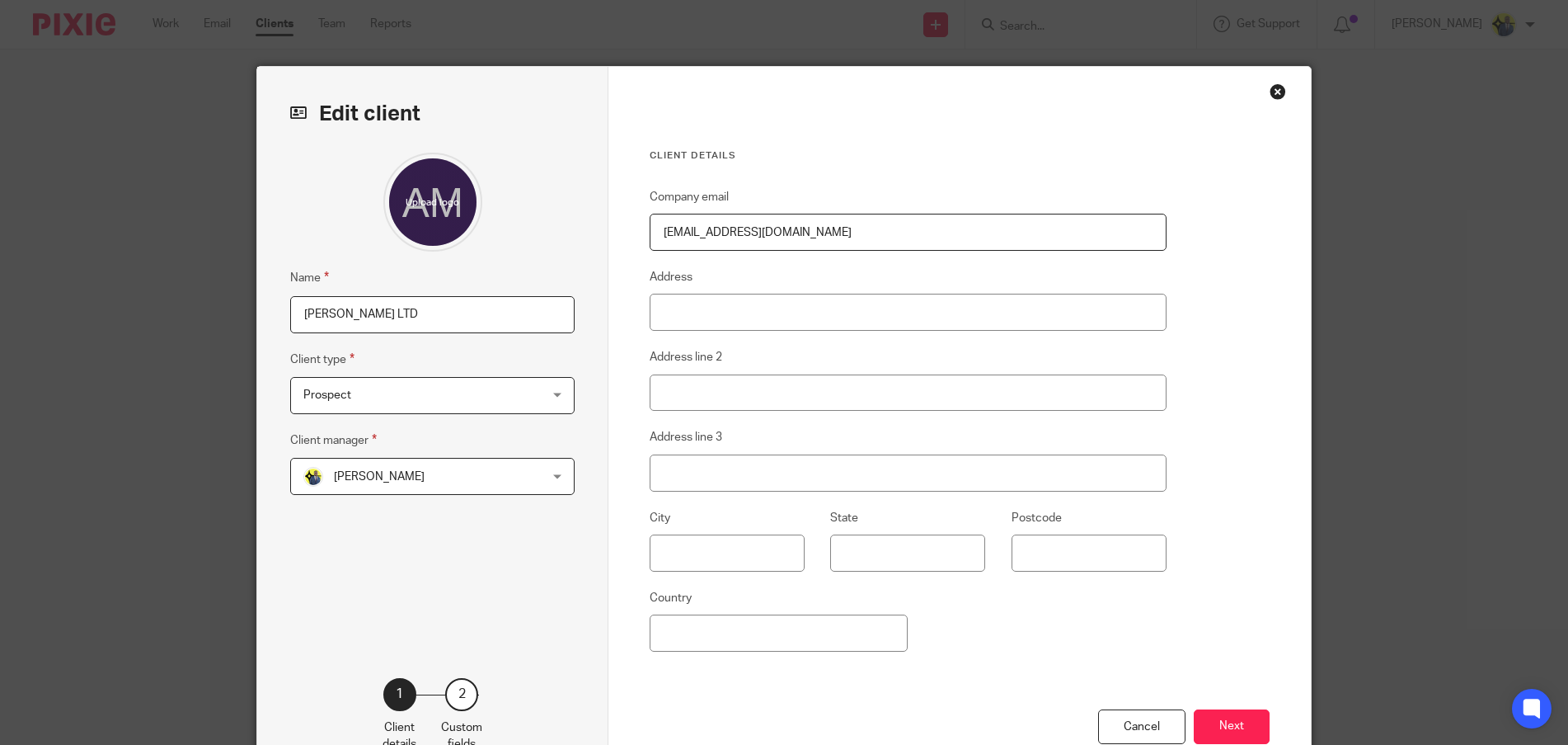
drag, startPoint x: 439, startPoint y: 307, endPoint x: -21, endPoint y: 225, distance: 467.3
click at [0, 225] on html "Work Email Clients Team Reports Work Email Clients Team Reports Settings Send n…" at bounding box center [784, 372] width 1568 height 745
paste input "[PERSON_NAME].TUINA"
type input "AMCHAN.TUINA LTD"
click at [1216, 718] on button "Next" at bounding box center [1232, 727] width 76 height 35
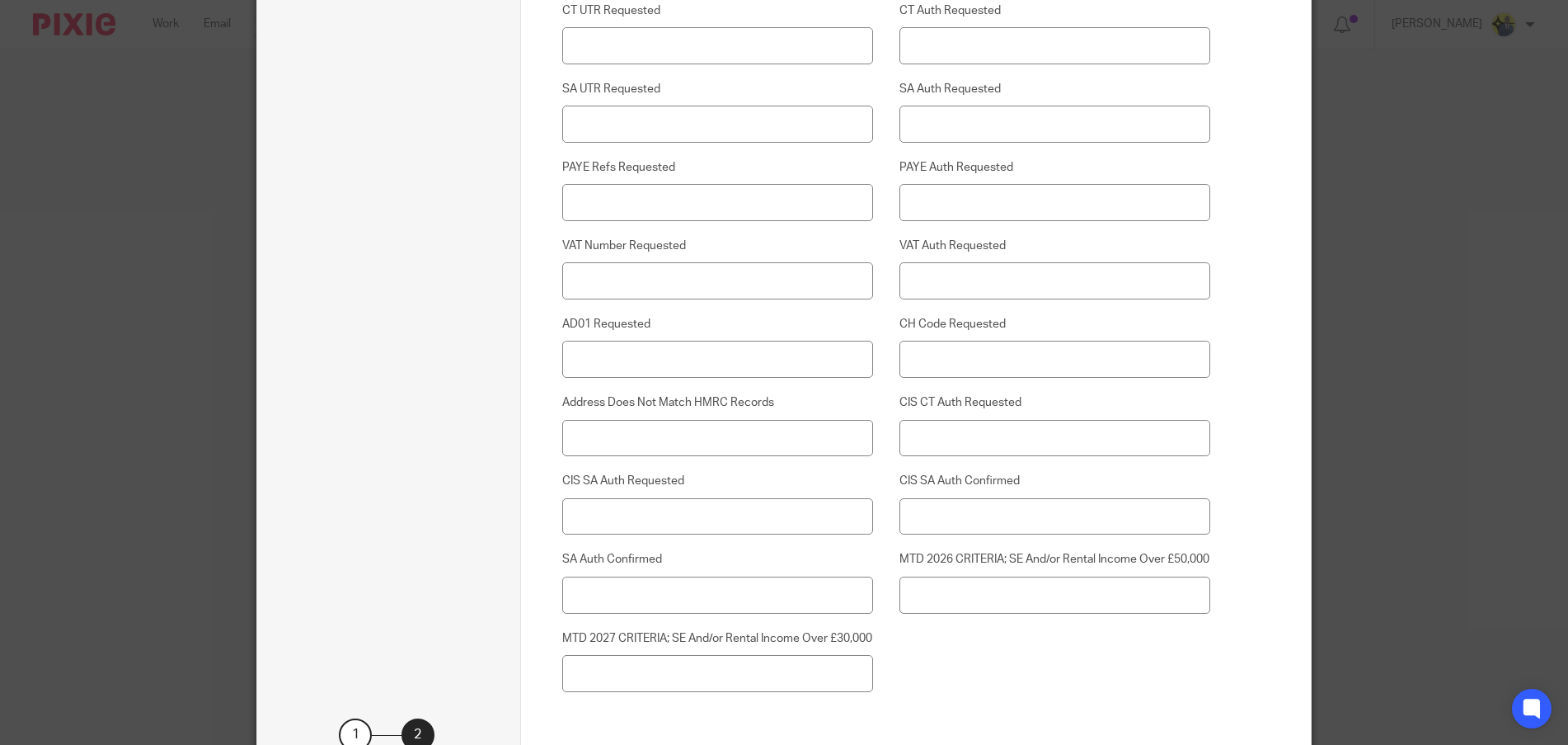
scroll to position [4055, 0]
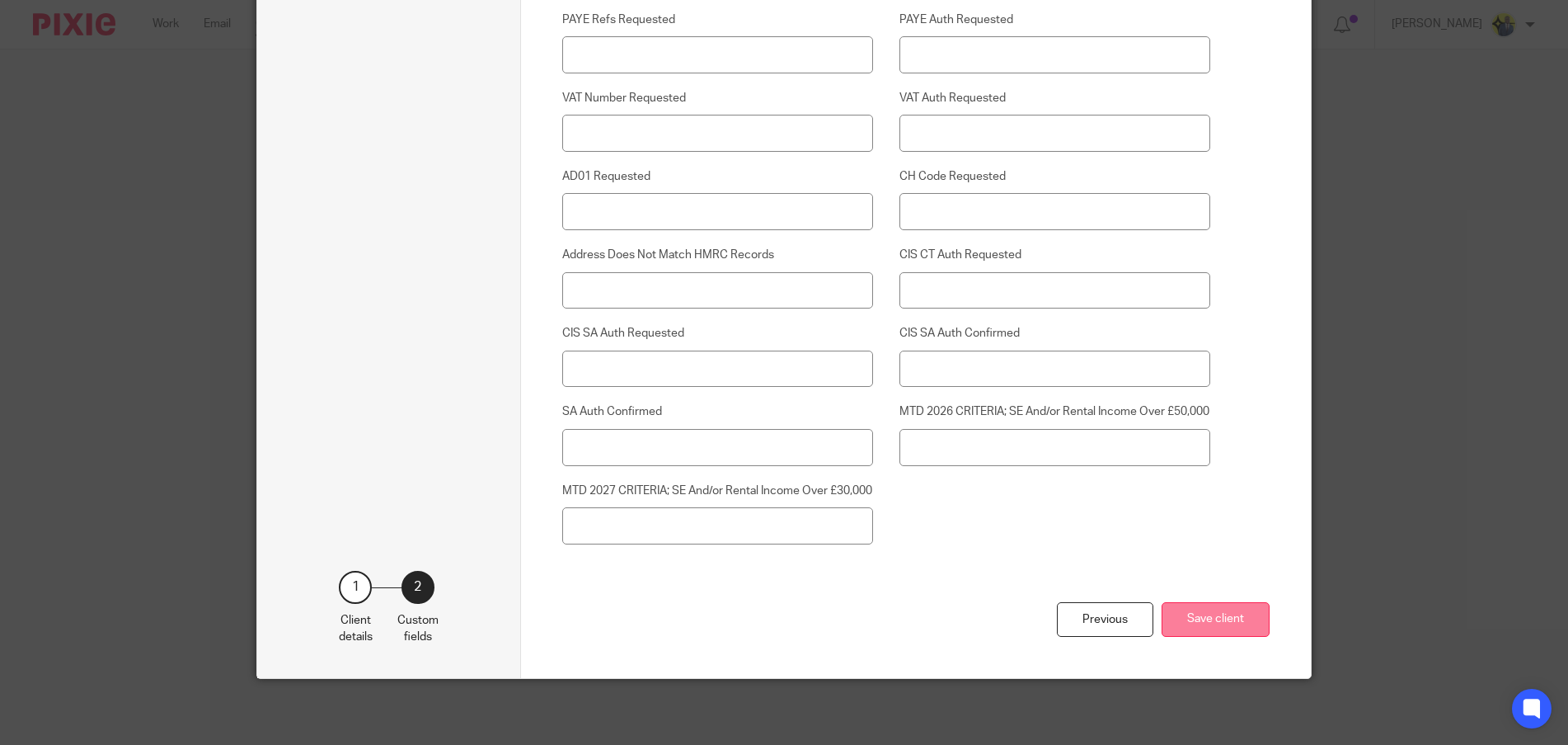
click at [1210, 621] on button "Save client" at bounding box center [1215, 620] width 108 height 35
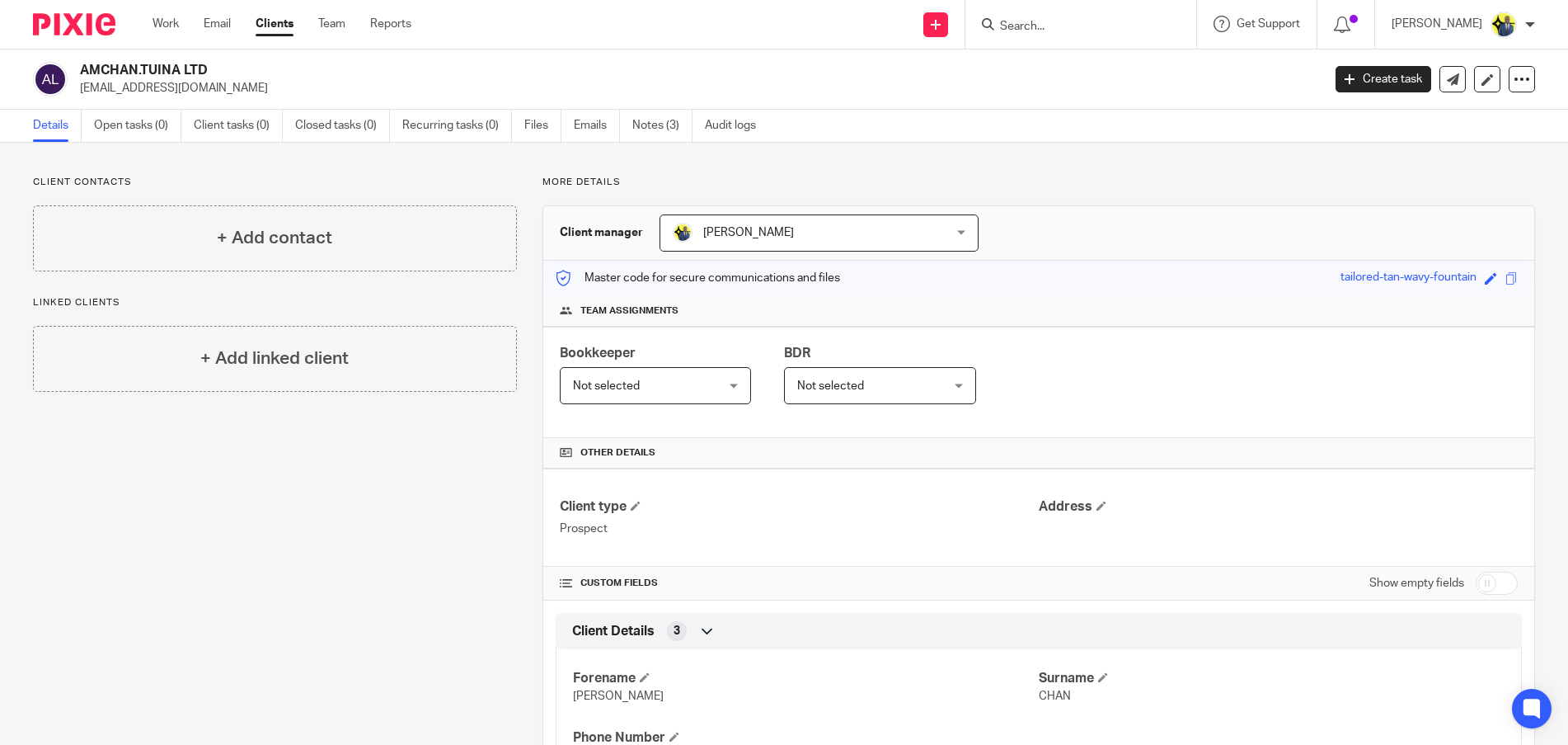
drag, startPoint x: 218, startPoint y: 72, endPoint x: 84, endPoint y: 66, distance: 134.1
click at [84, 66] on h2 "AMCHAN.TUINA LTD" at bounding box center [572, 71] width 984 height 18
copy h2 "AMCHAN.TUINA LTD"
click at [110, 132] on link "Open tasks (0)" at bounding box center [137, 125] width 87 height 33
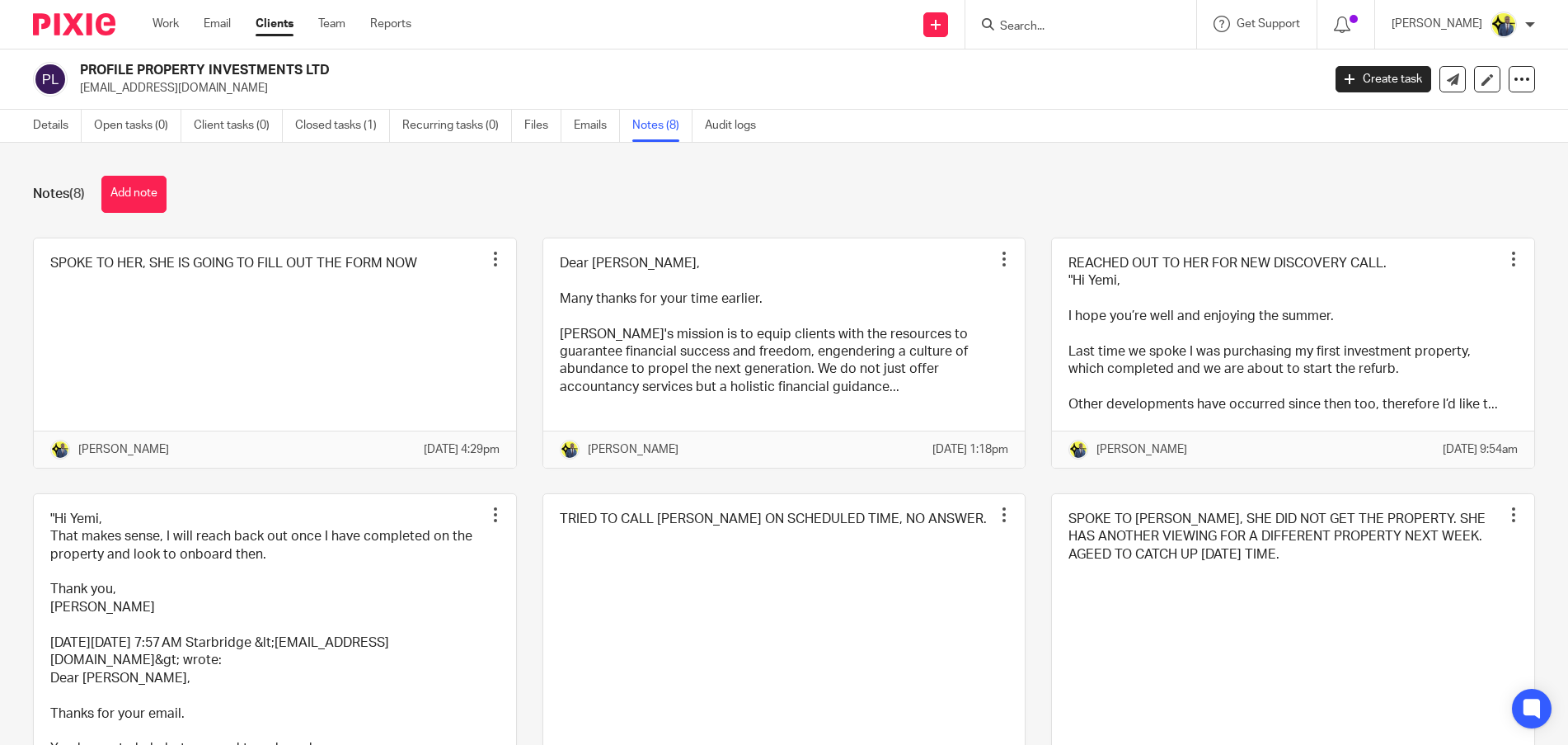
click at [166, 62] on h2 "PROFILE PROPERTY INVESTMENTS LTD" at bounding box center [572, 71] width 984 height 18
copy div "PROFILE PROPERTY INVESTMENTS LTD"
click at [157, 201] on button "Add note" at bounding box center [134, 194] width 65 height 37
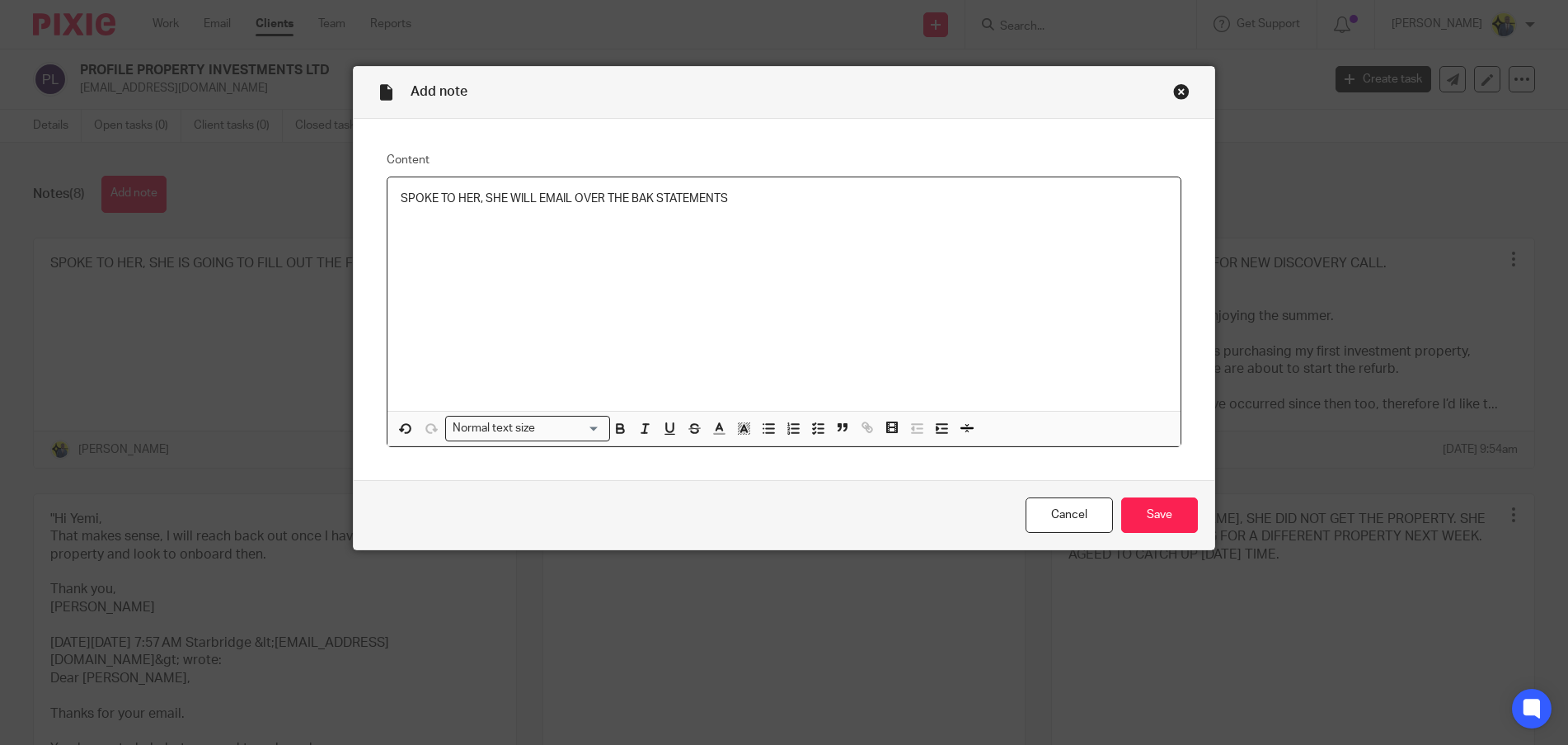
click at [646, 190] on p "SPOKE TO HER, SHE WILL EMAIL OVER THE BAK STATEMENTS" at bounding box center [784, 199] width 767 height 17
click at [800, 220] on div "SPOKE TO HER, SHE WILL EMAIL OVER THE BANK STATEMENTS" at bounding box center [784, 294] width 793 height 233
click at [1181, 522] on input "Save" at bounding box center [1160, 515] width 77 height 35
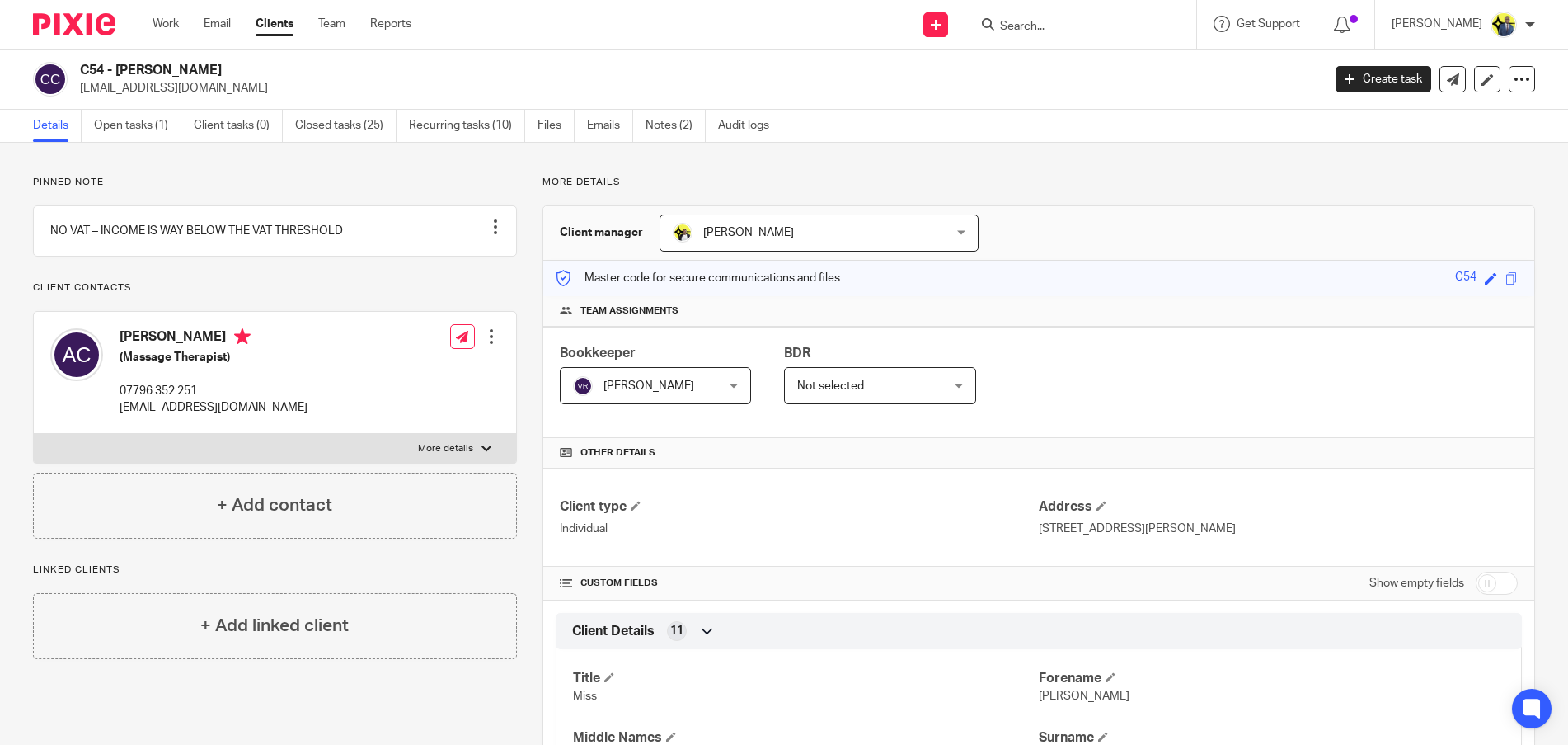
click at [1080, 23] on input "Search" at bounding box center [1072, 27] width 149 height 15
click at [1079, 23] on input "Search" at bounding box center [1072, 27] width 149 height 15
click at [1095, 28] on input "c77" at bounding box center [1072, 27] width 149 height 15
type input "c21"
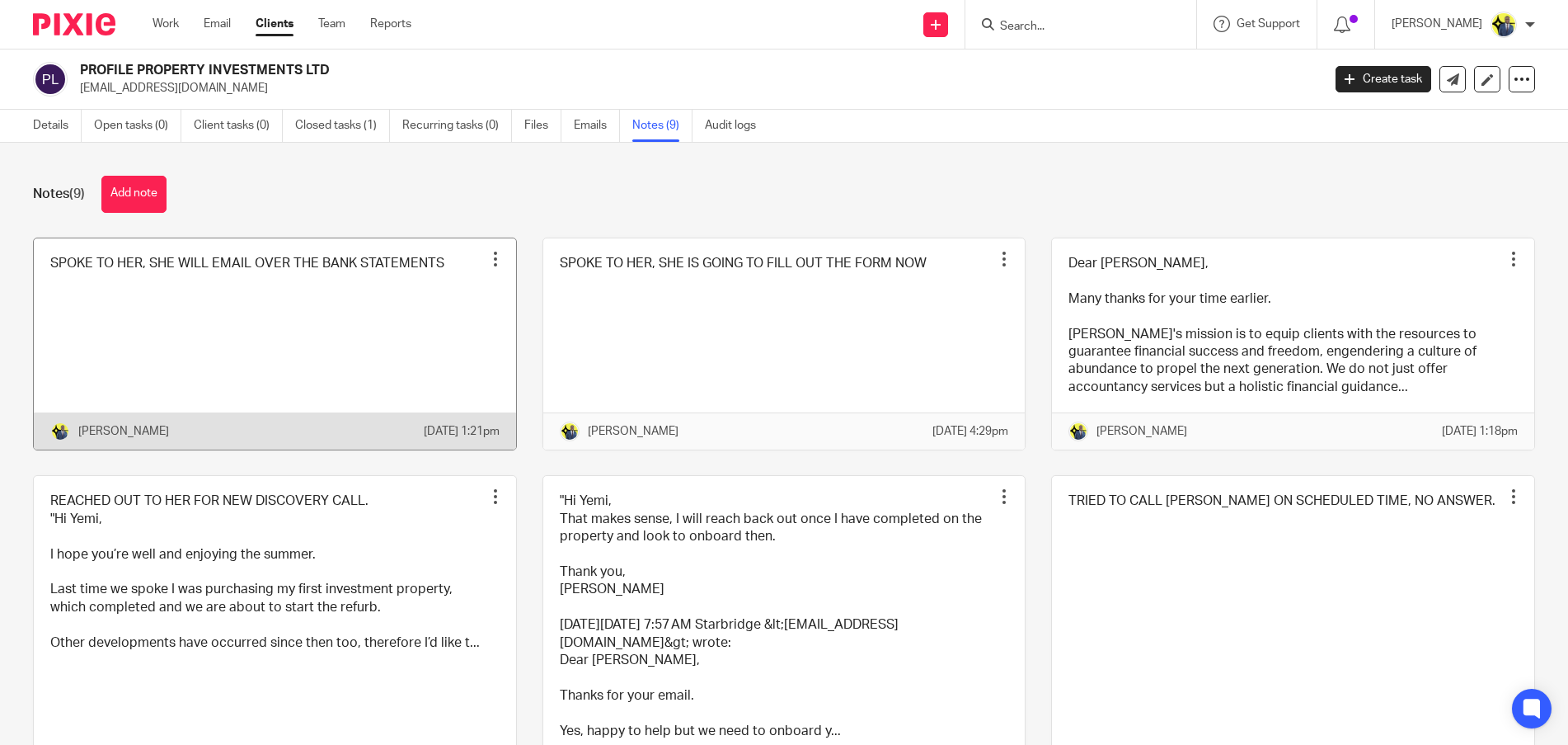
click at [349, 270] on link at bounding box center [275, 345] width 483 height 212
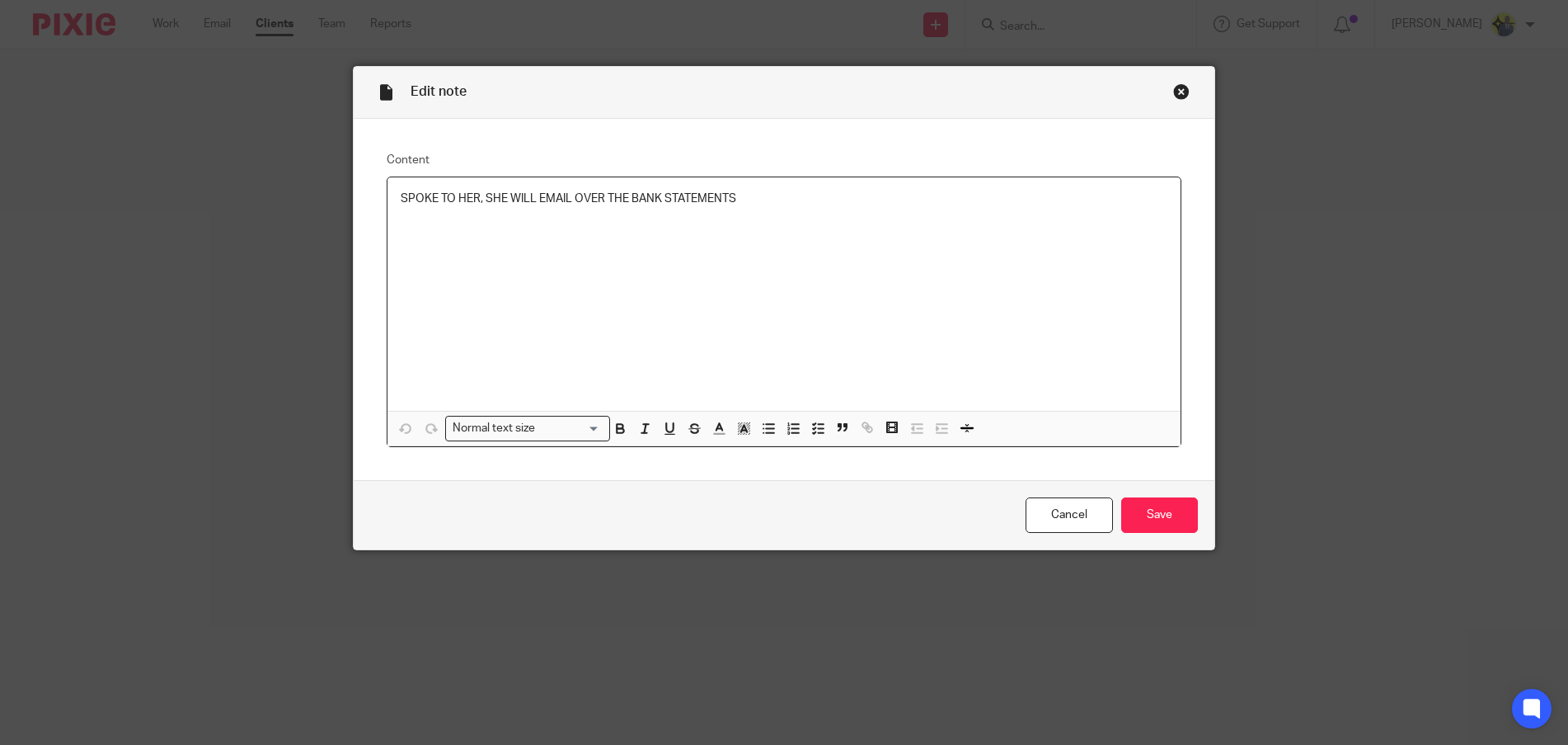
click at [784, 208] on div "SPOKE TO HER, SHE WILL EMAIL OVER THE BANK STATEMENTS" at bounding box center [784, 294] width 793 height 233
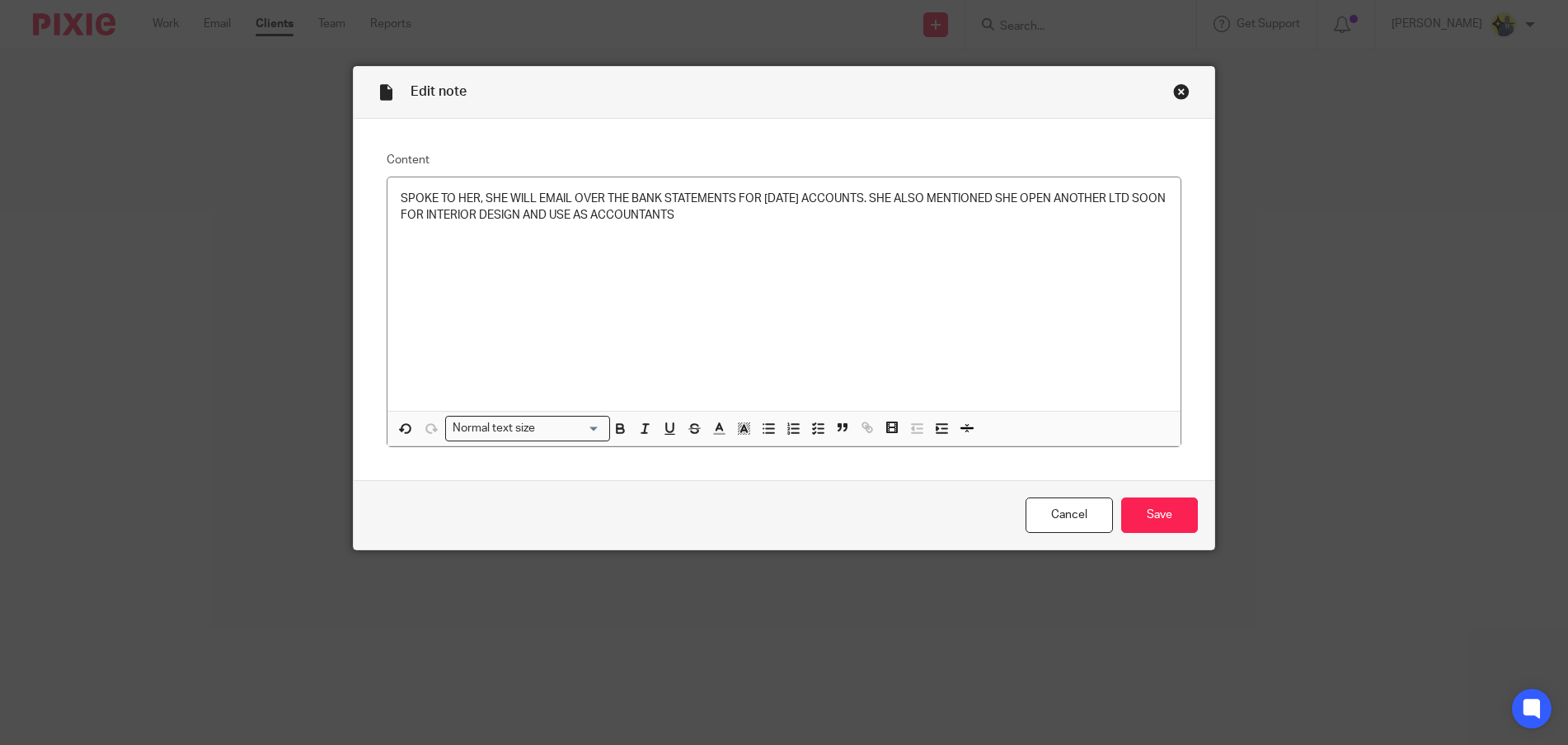
click at [1197, 520] on div "Cancel Save" at bounding box center [784, 515] width 861 height 70
click at [1165, 515] on input "Save" at bounding box center [1160, 515] width 77 height 35
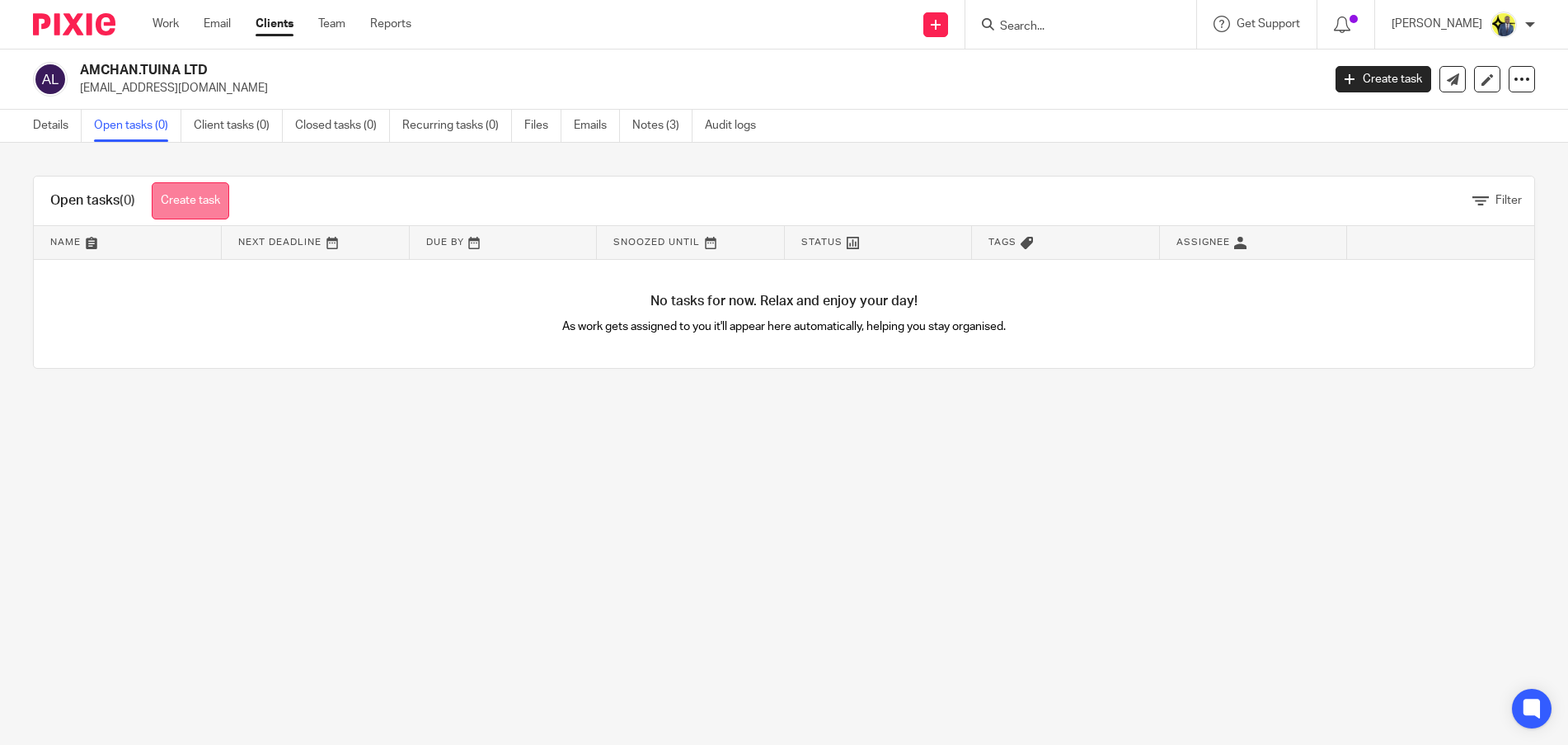
click at [184, 203] on link "Create task" at bounding box center [189, 201] width 77 height 37
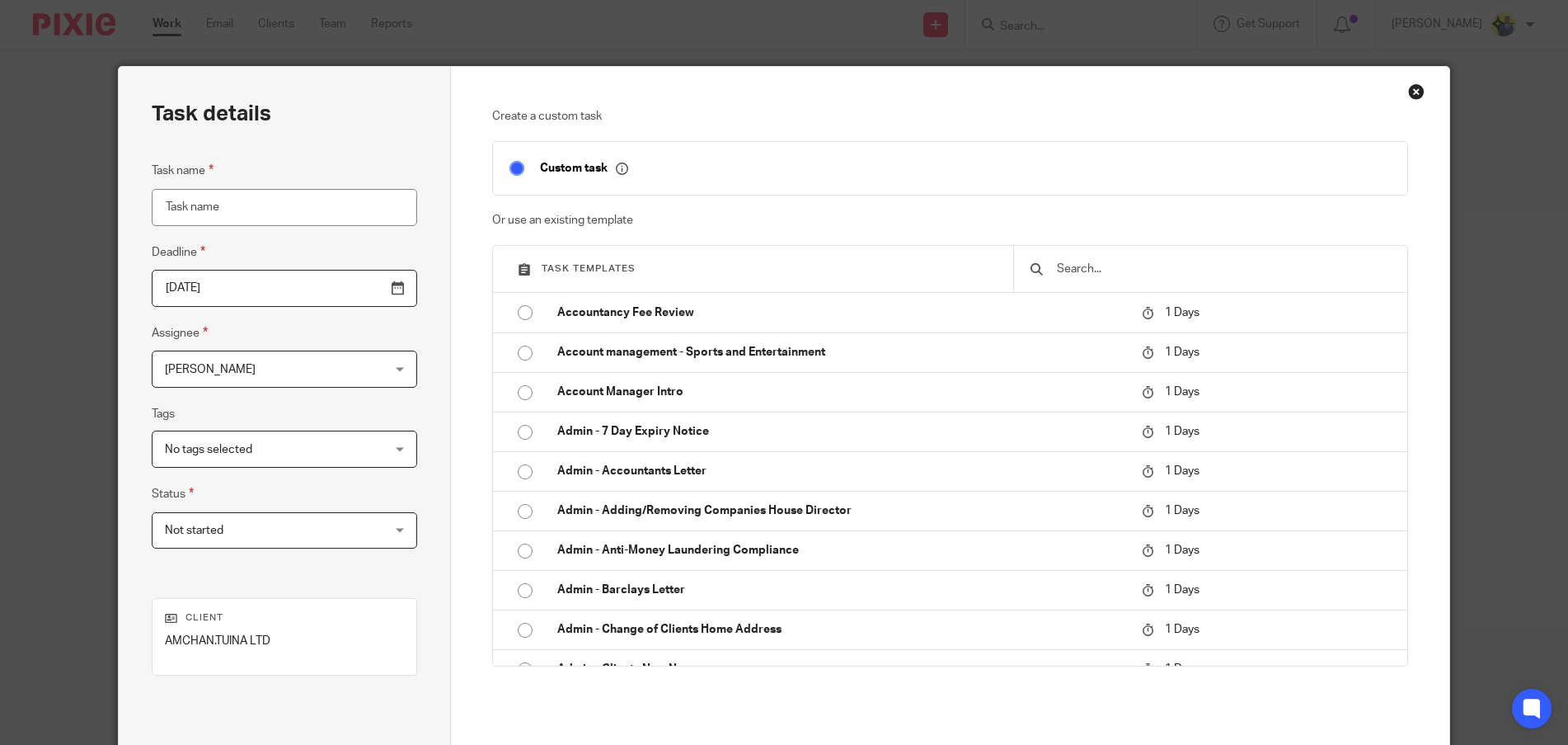
click at [1178, 278] on input "text" at bounding box center [1224, 269] width 336 height 19
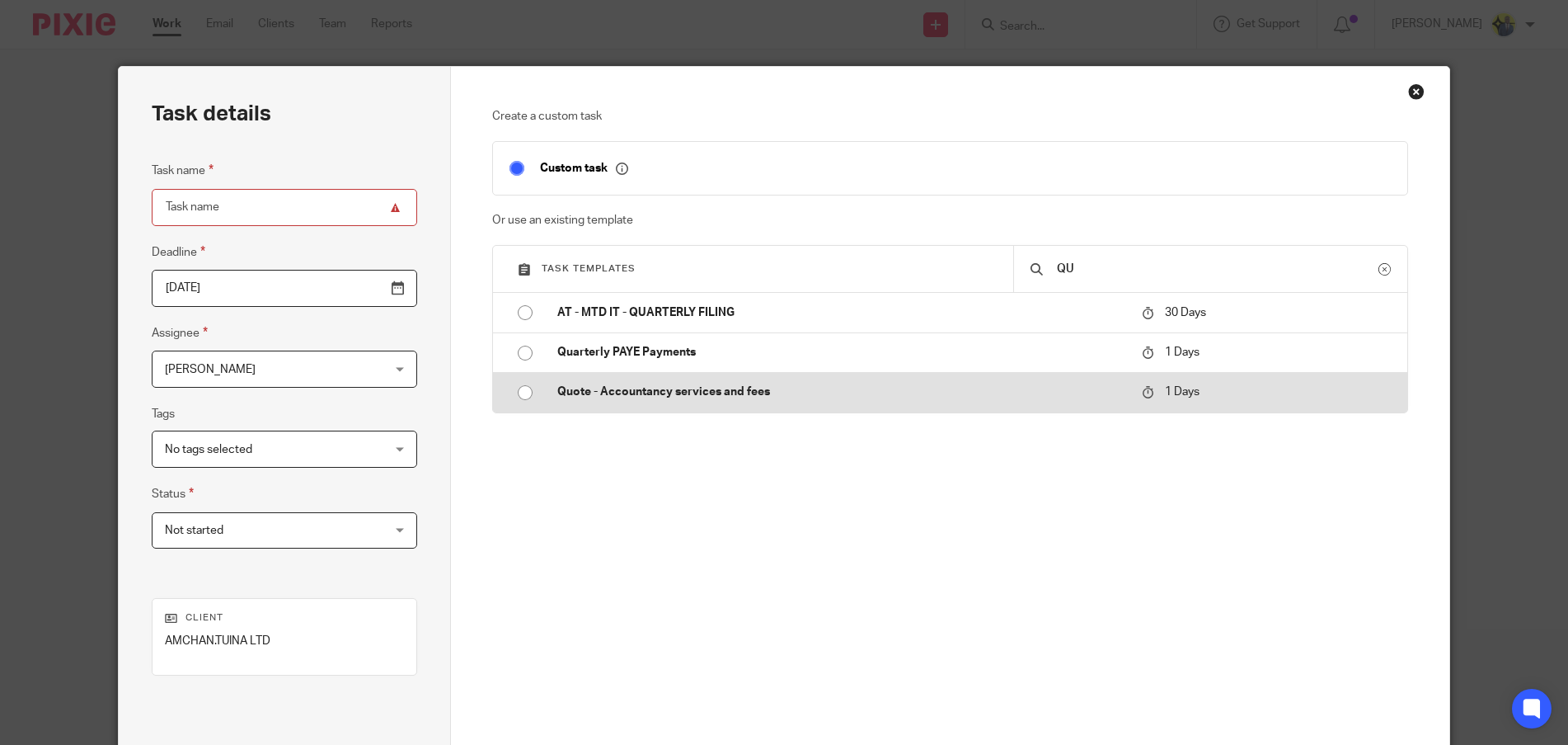
type input "Q"
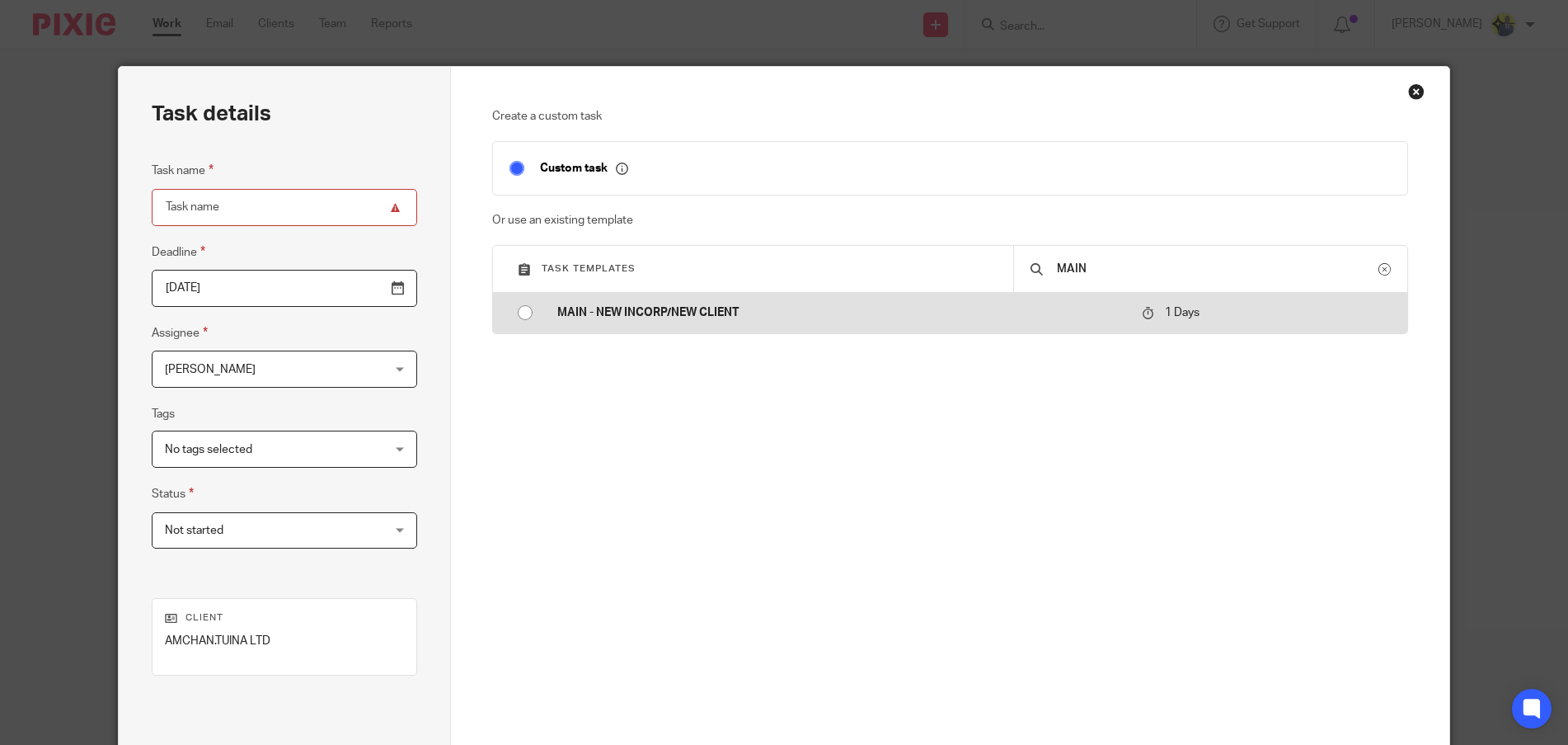
type input "MAIN"
click at [582, 310] on p "MAIN - NEW INCORP/NEW CLIENT" at bounding box center [840, 313] width 567 height 17
type input "2025-08-22"
type input "MAIN - NEW INCORP/NEW CLIENT"
checkbox input "false"
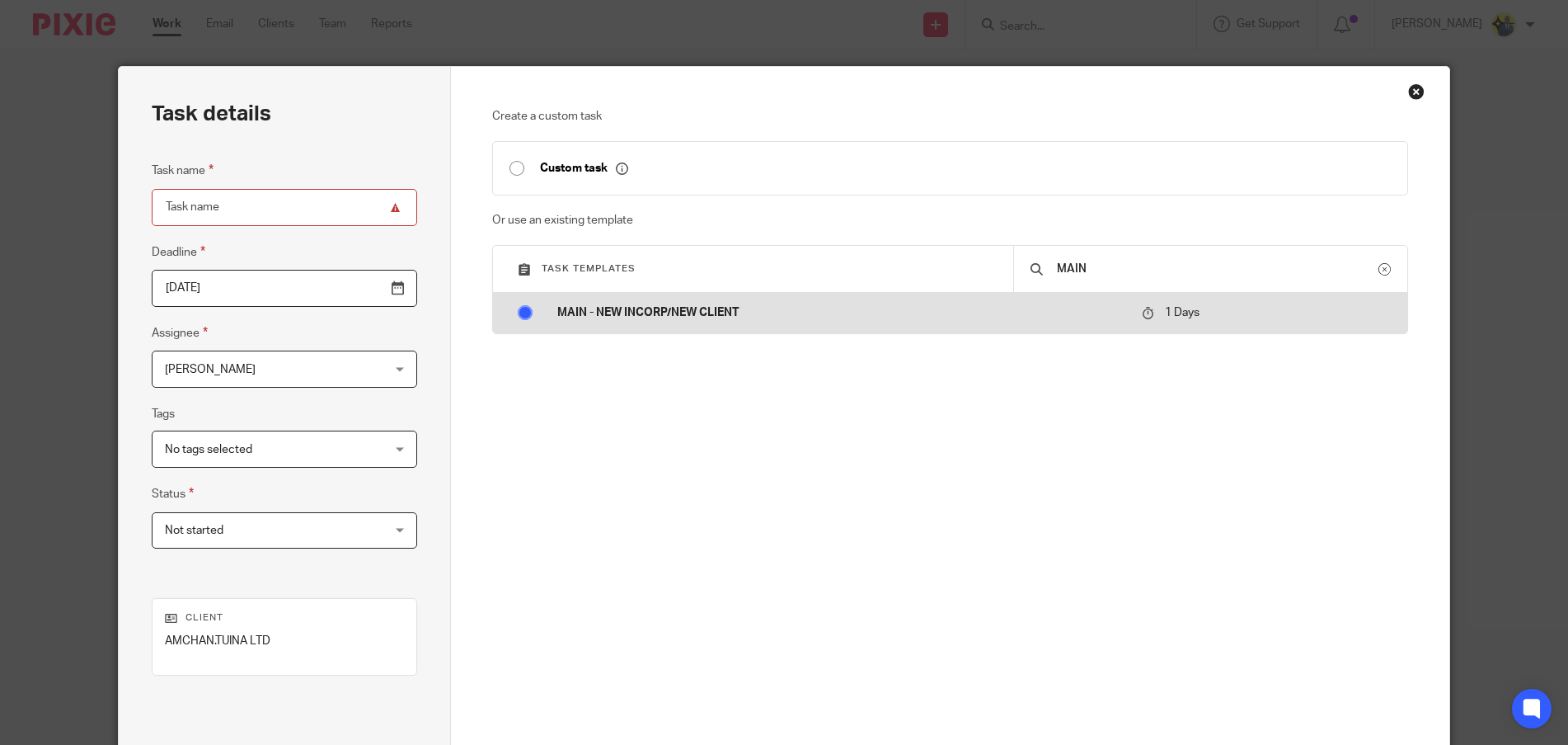
radio input "true"
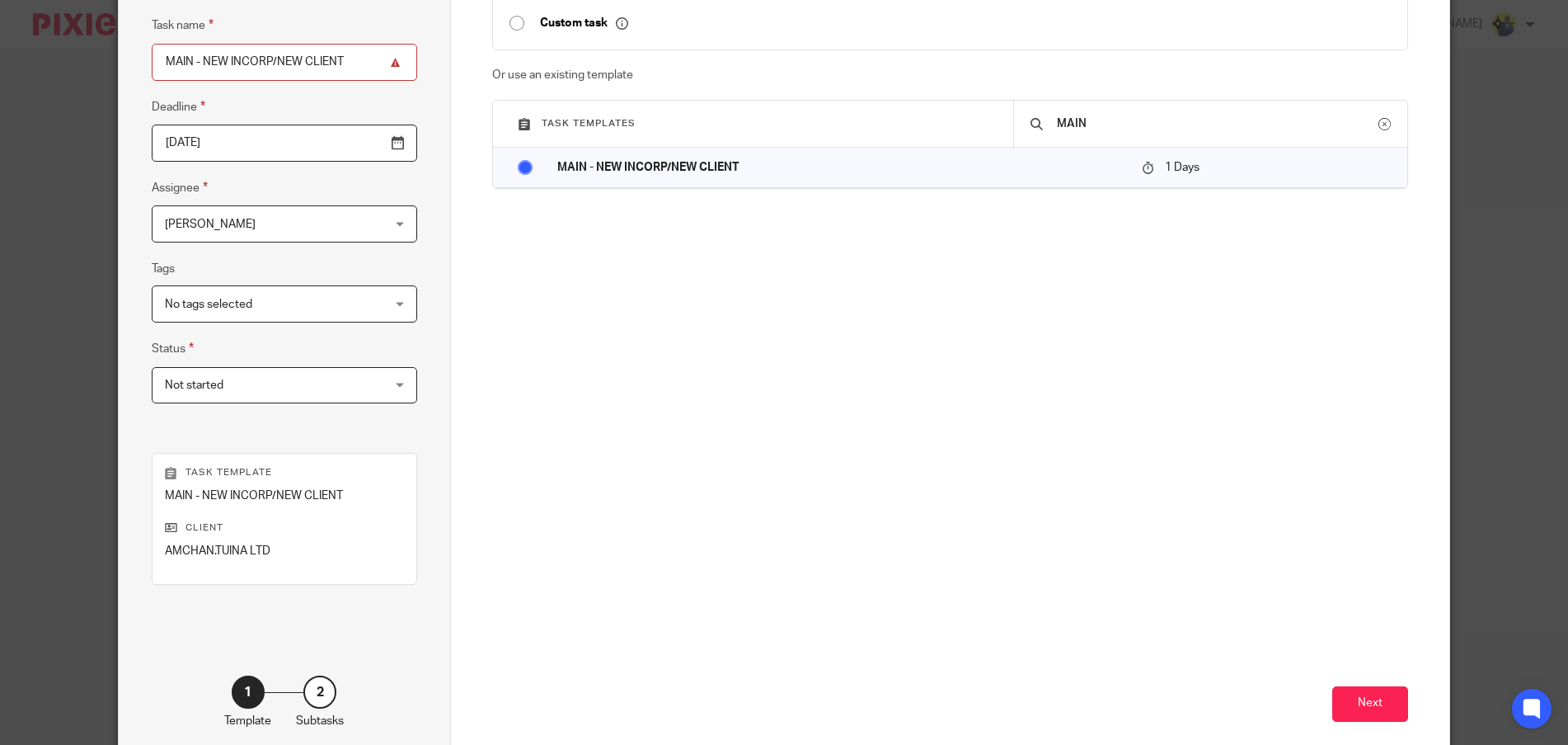
scroll to position [230, 0]
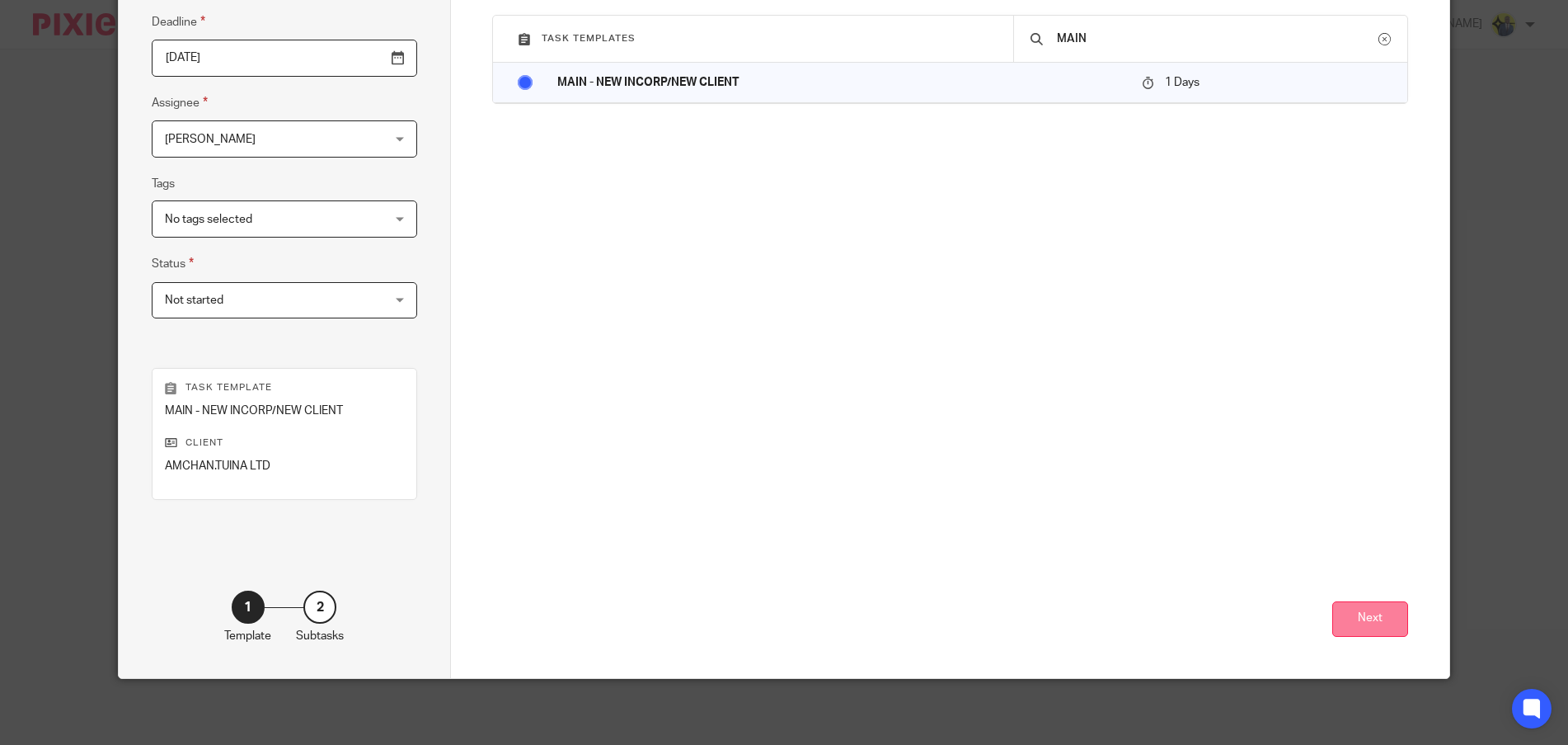
click at [1389, 610] on button "Next" at bounding box center [1370, 619] width 76 height 35
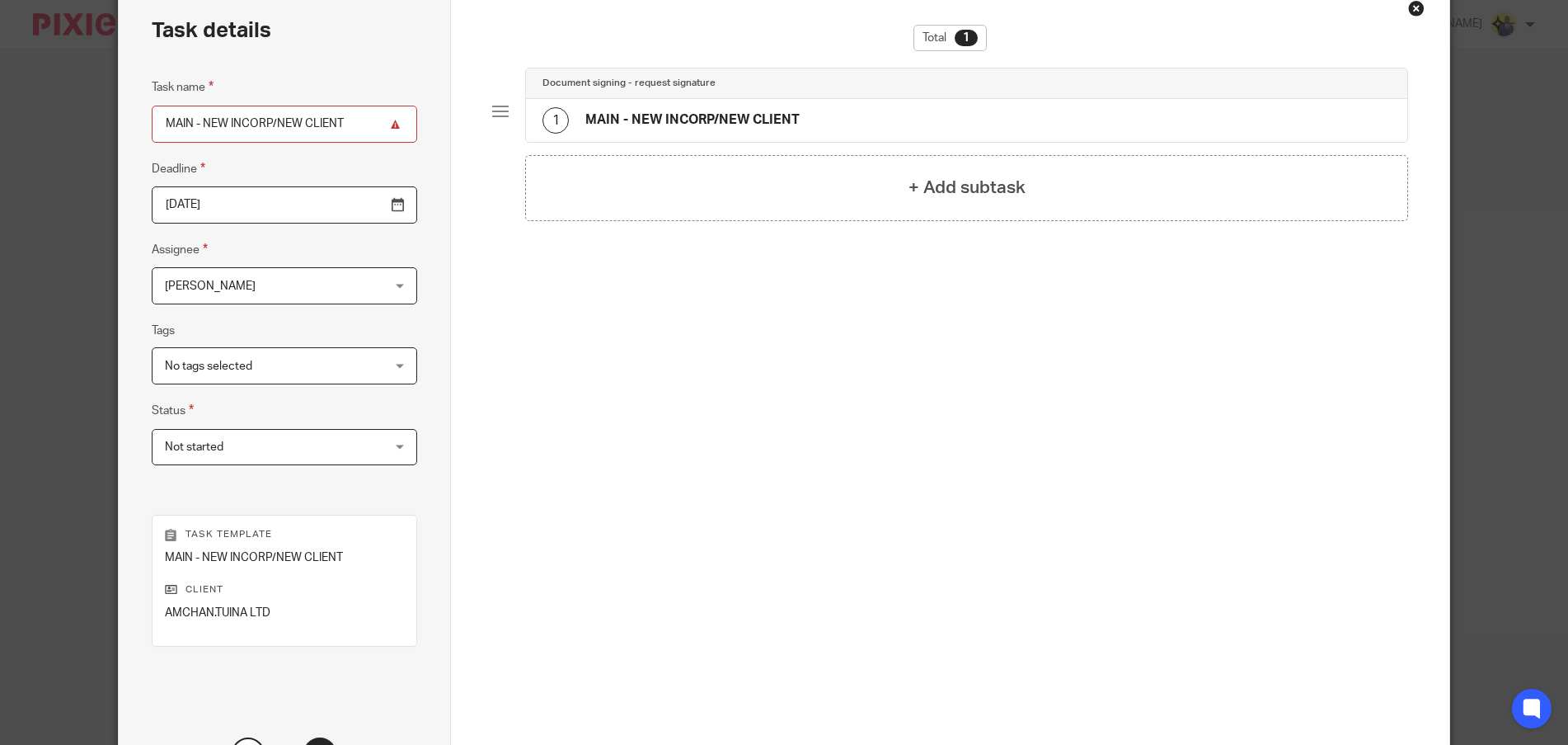
scroll to position [0, 0]
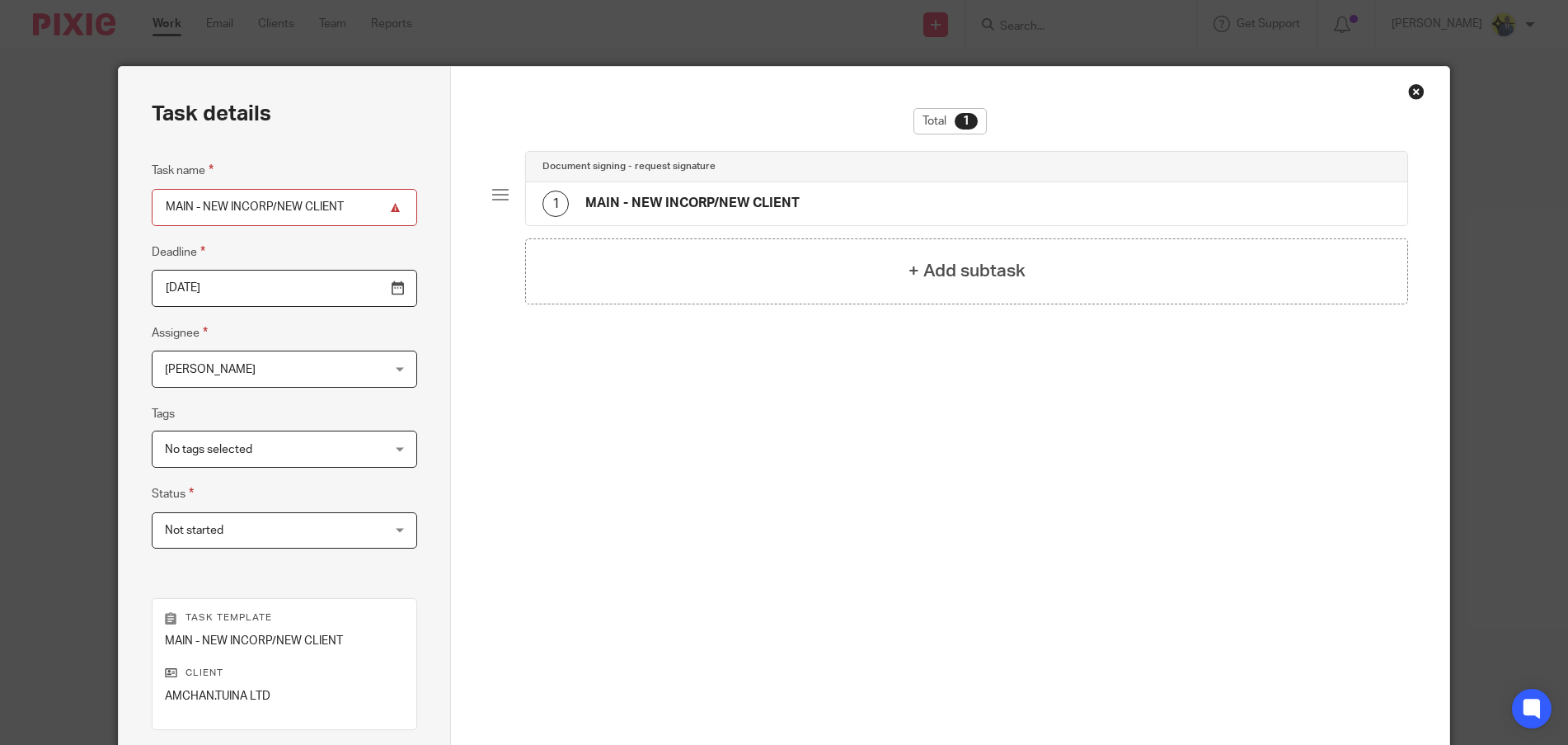
click at [830, 210] on div "1 MAIN - NEW INCORP/NEW CLIENT" at bounding box center [966, 203] width 881 height 43
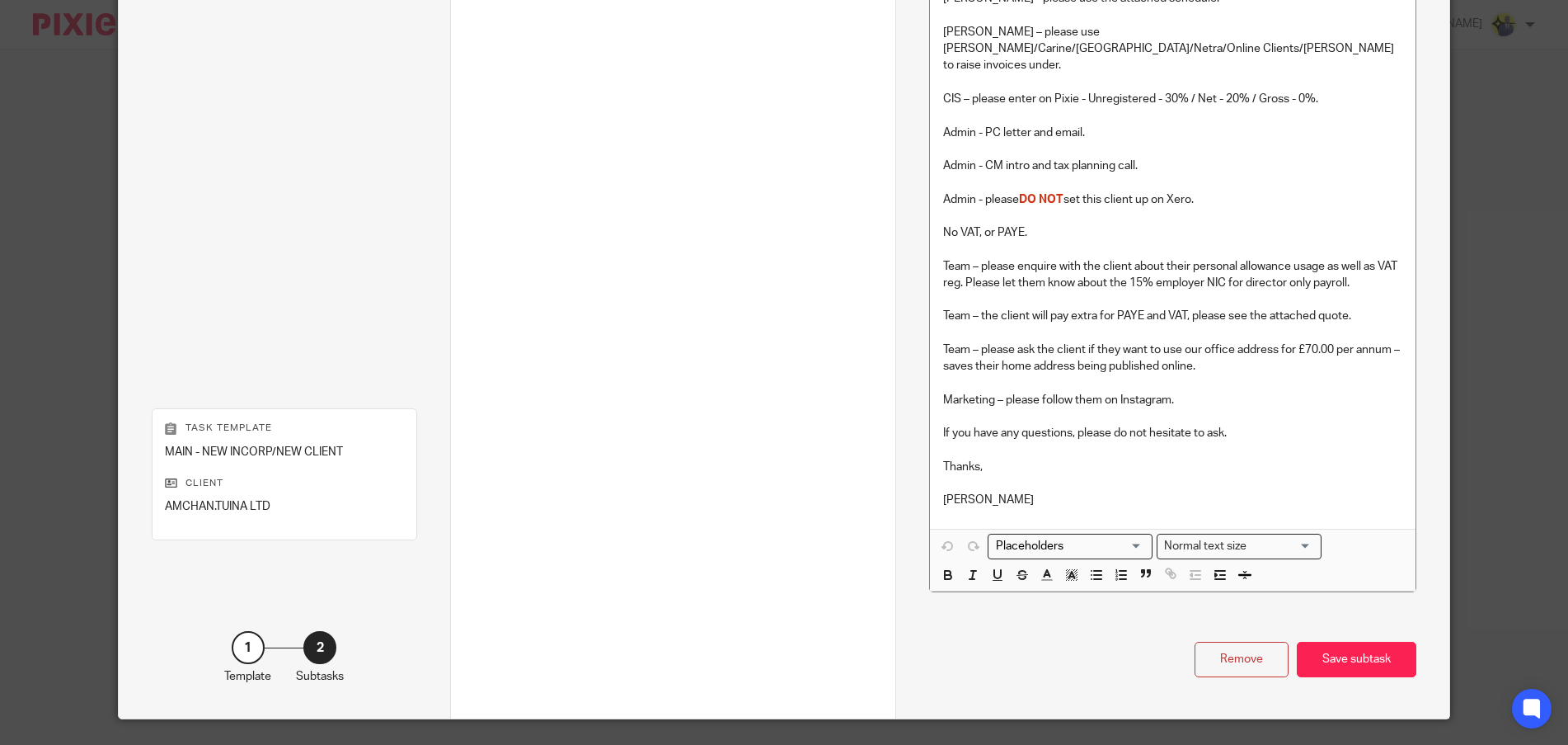
scroll to position [1560, 0]
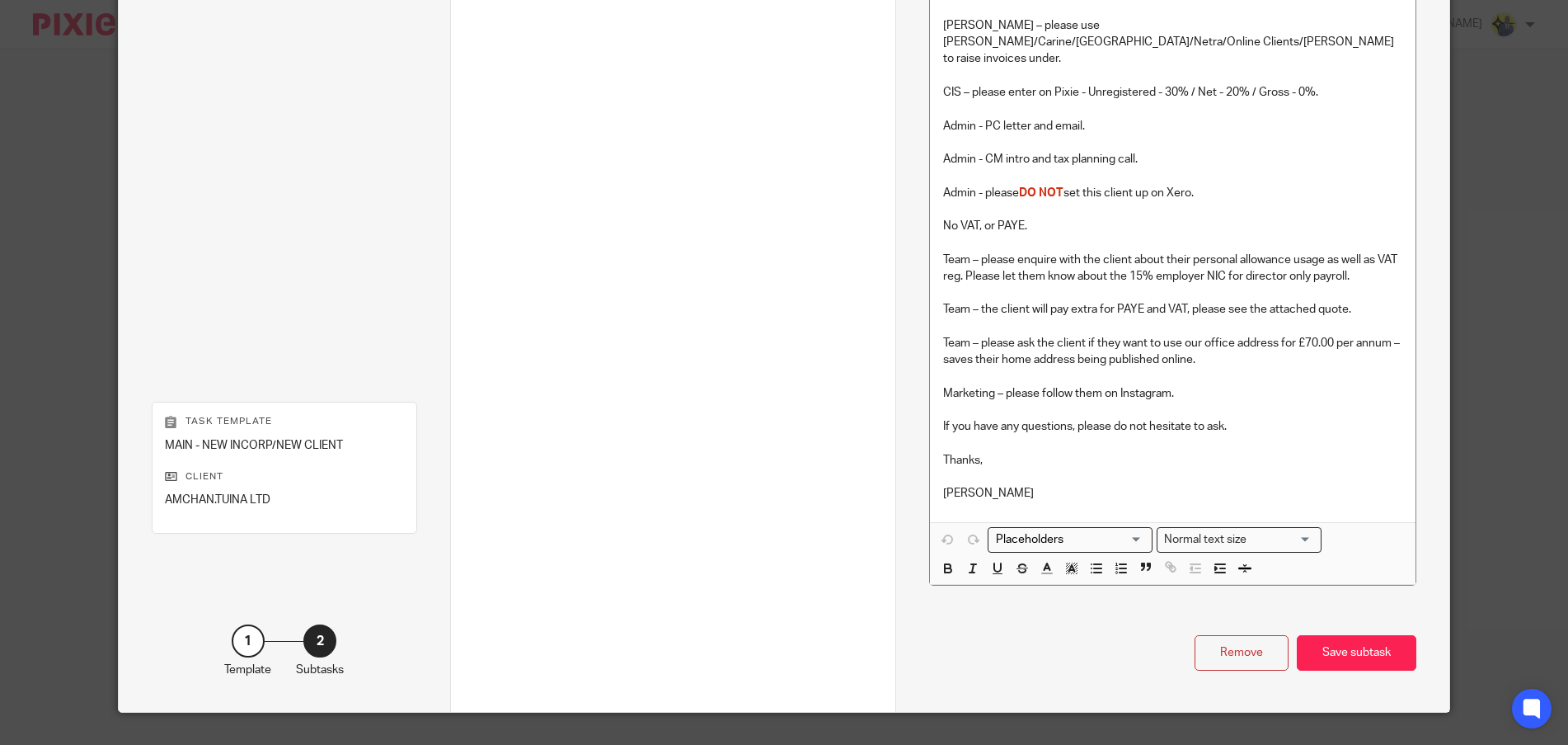
click at [1086, 485] on p "[PERSON_NAME]" at bounding box center [1173, 493] width 460 height 17
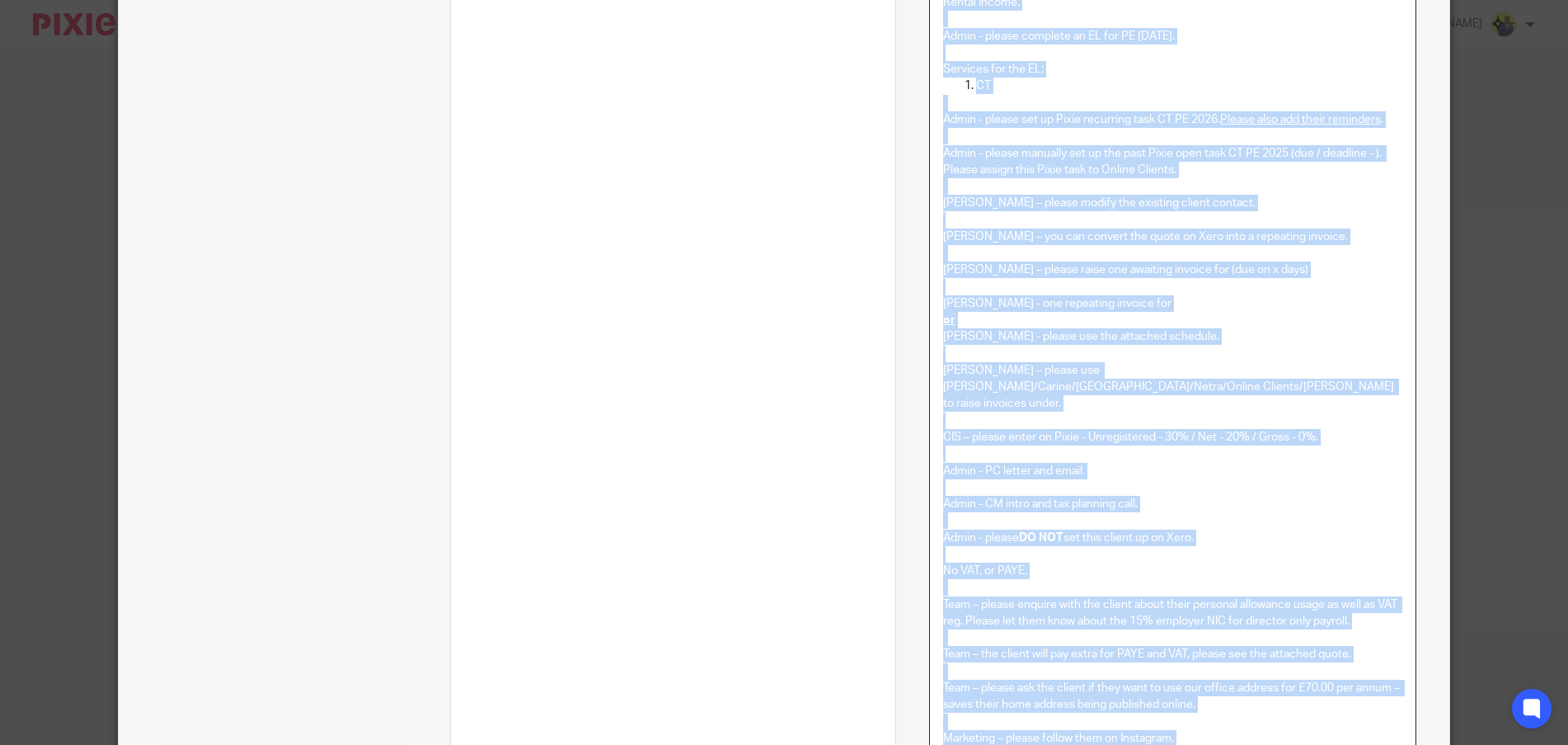
scroll to position [0, 0]
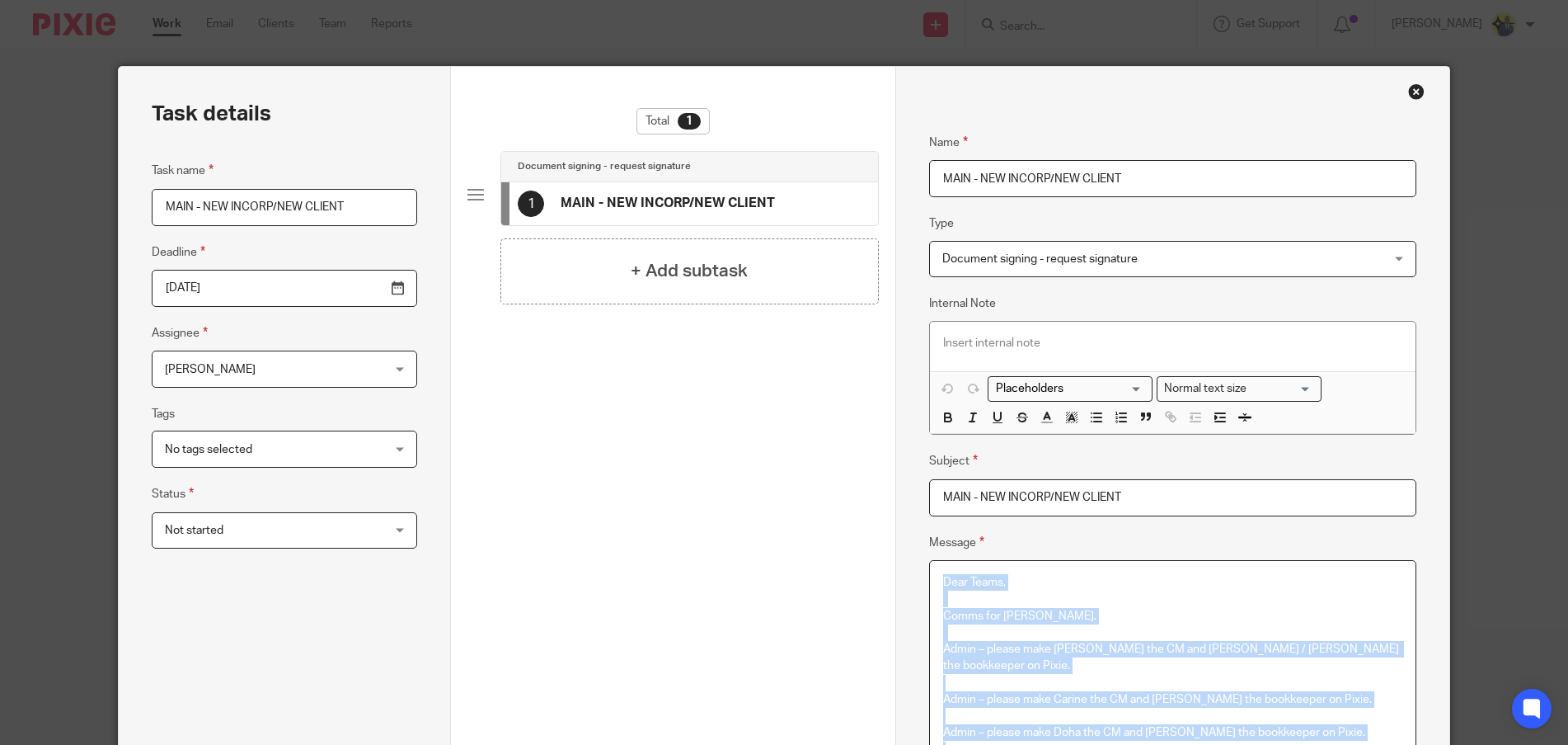
drag, startPoint x: 1071, startPoint y: 464, endPoint x: 847, endPoint y: -73, distance: 581.8
click at [847, 0] on html "Work Email Clients Team Reports Work Email Clients Team Reports Settings Send n…" at bounding box center [784, 372] width 1568 height 745
copy div "Dear Teams, Comms for Dennis. Admin – please make Bobo the CM and Abhay / Harsh…"
click at [1410, 86] on div "Close this dialog window" at bounding box center [1417, 92] width 17 height 17
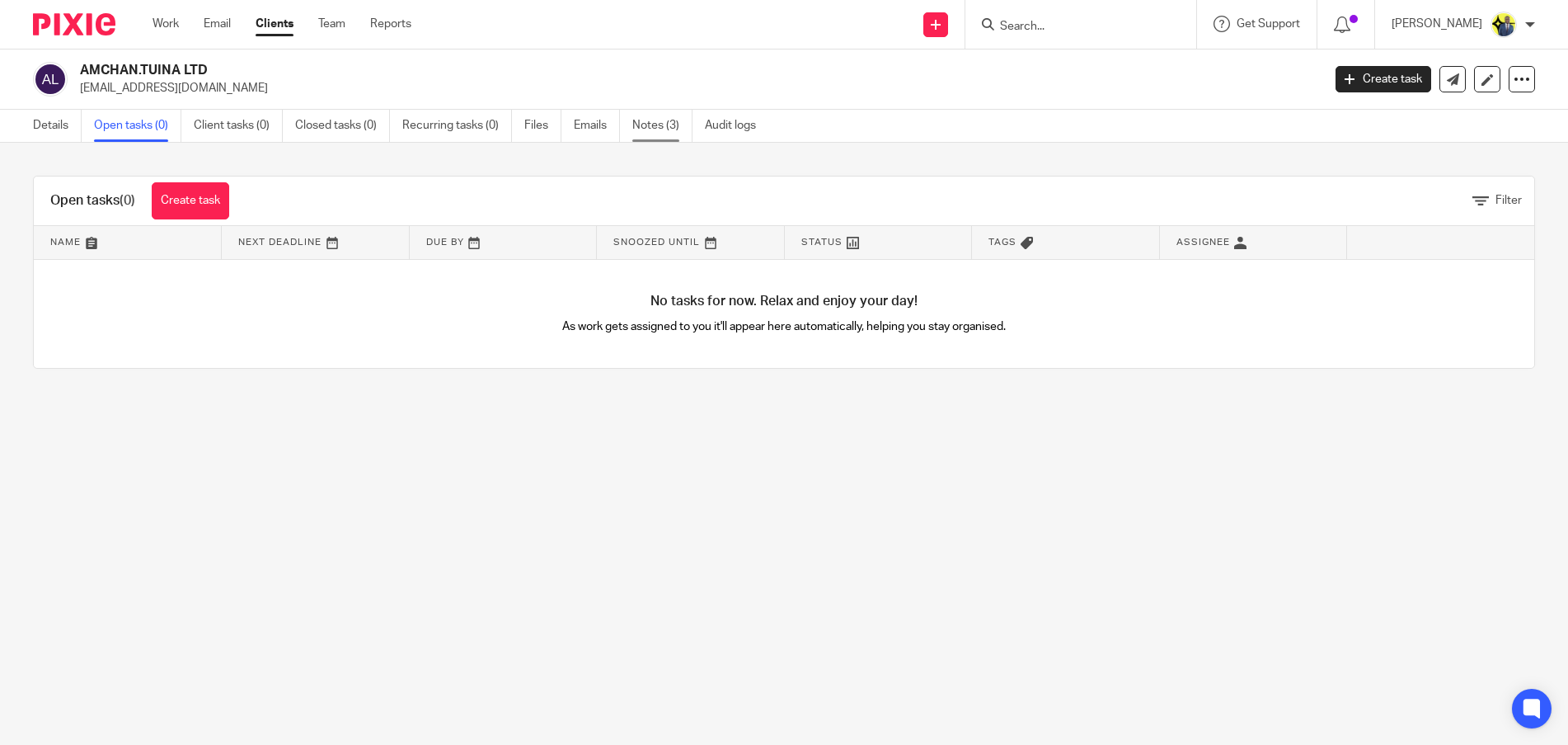
click at [672, 120] on link "Notes (3)" at bounding box center [662, 125] width 60 height 33
